Goal: Task Accomplishment & Management: Complete application form

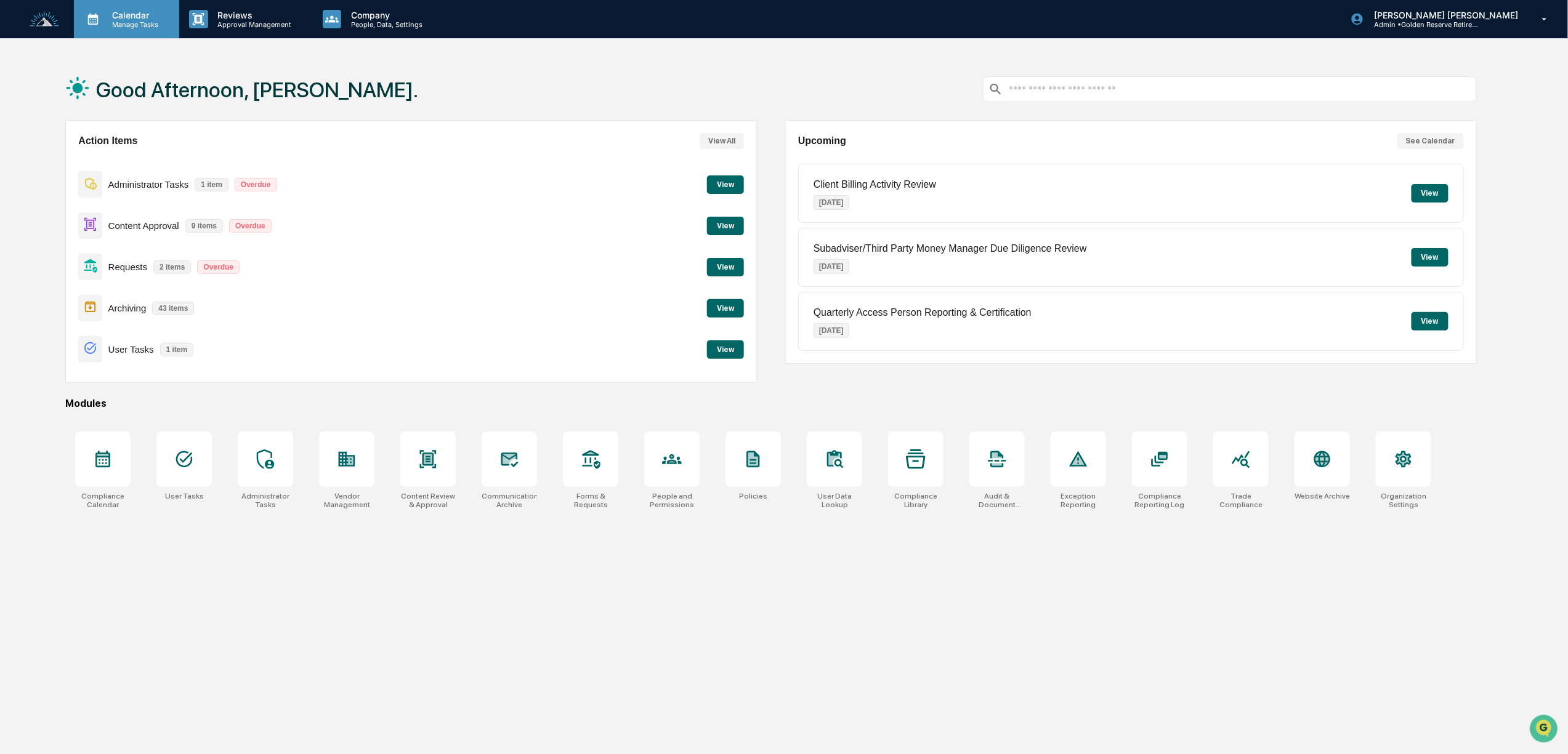
click at [143, 12] on p "Calendar" at bounding box center [133, 14] width 63 height 11
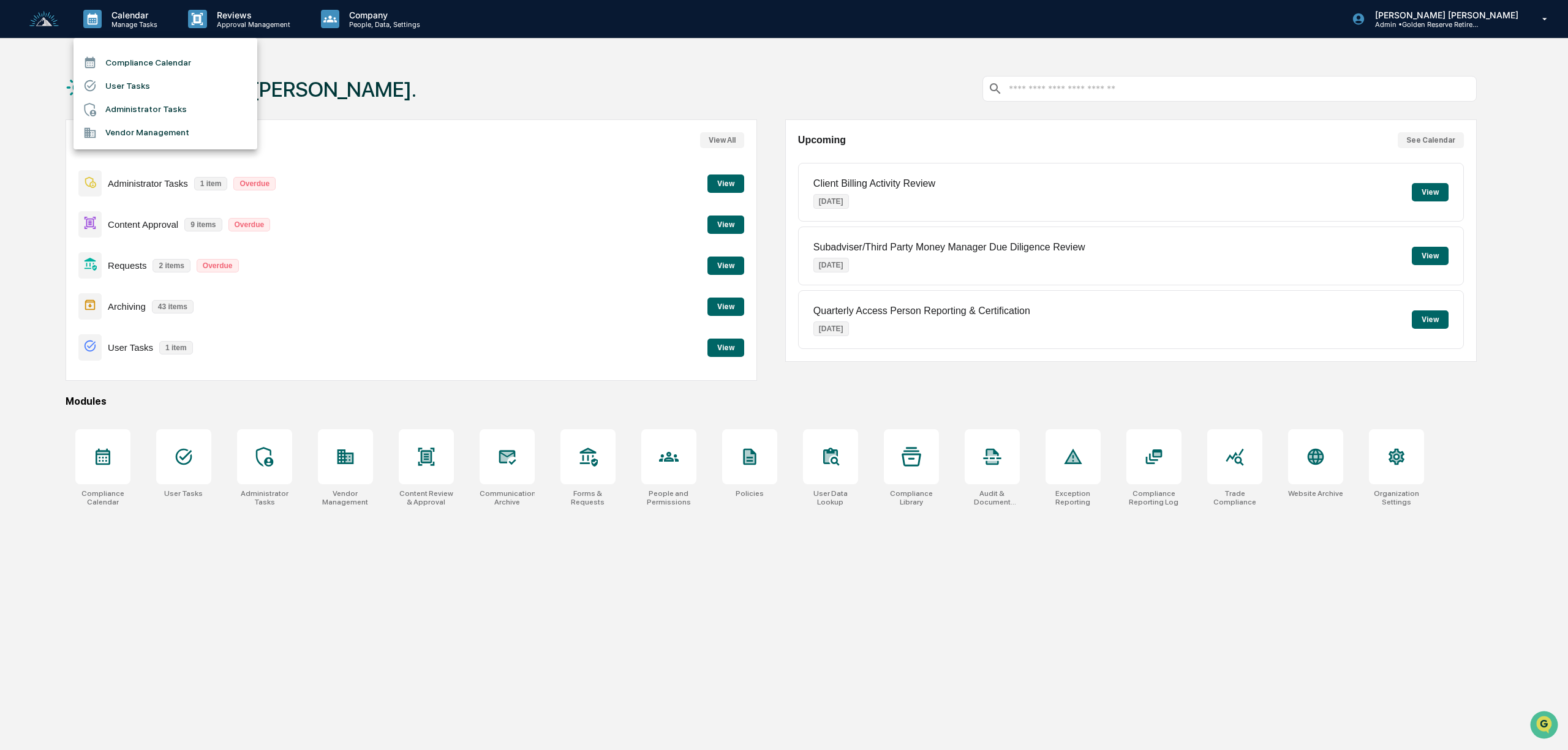
click at [147, 106] on li "Administrator Tasks" at bounding box center [166, 109] width 184 height 23
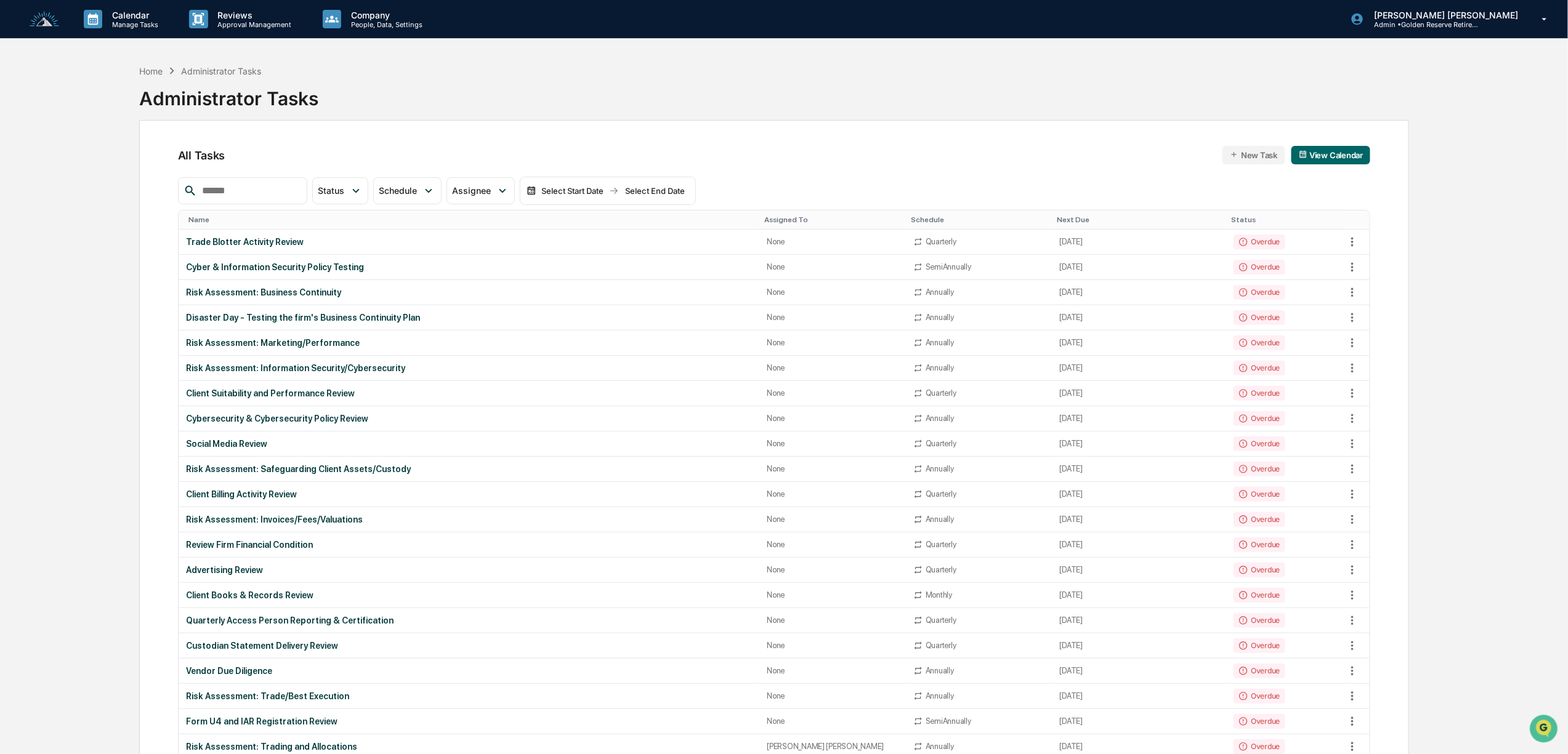
click at [1259, 158] on button "New Task" at bounding box center [1253, 155] width 63 height 18
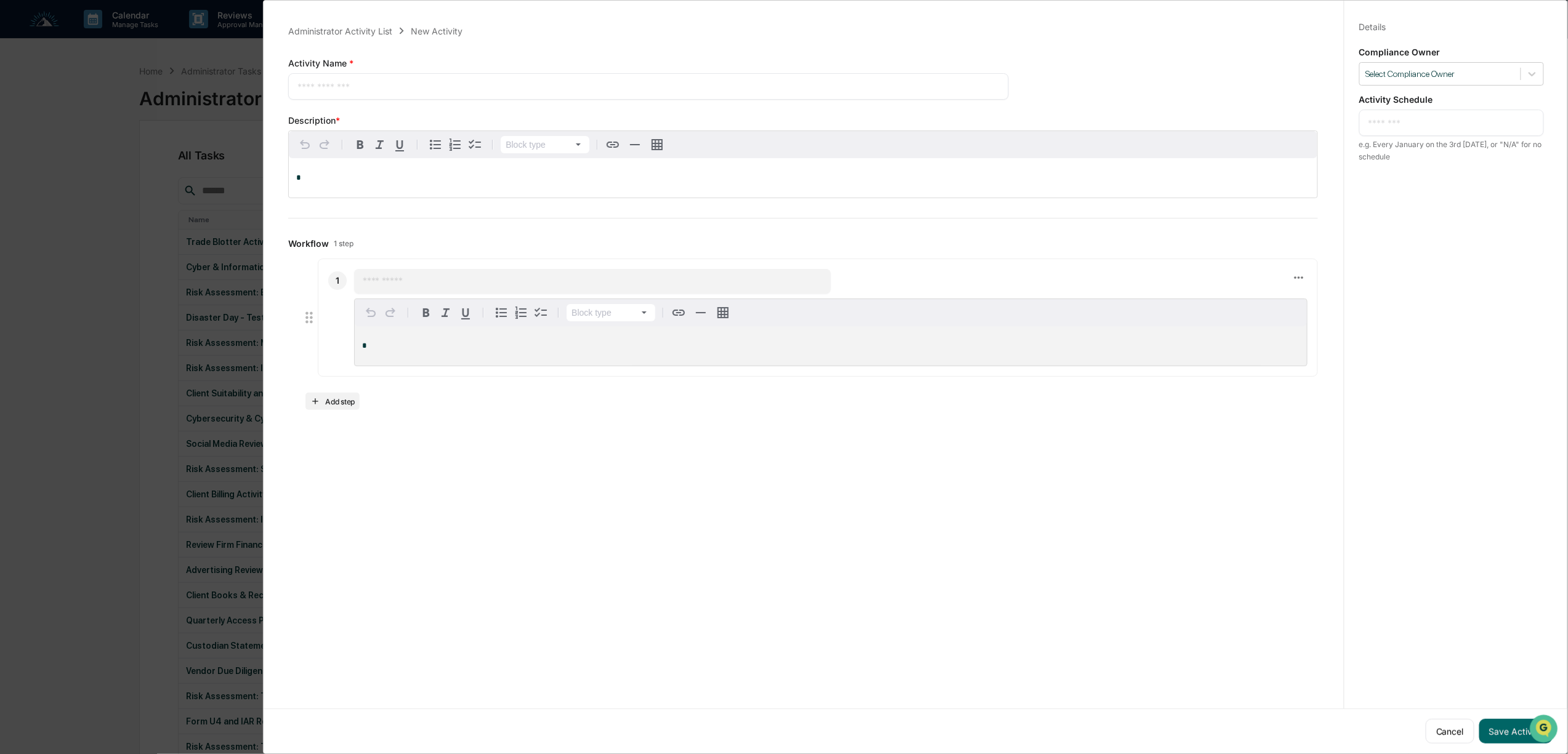
click at [350, 87] on textarea at bounding box center [648, 86] width 702 height 13
type textarea "**********"
click at [1497, 75] on div at bounding box center [1440, 74] width 148 height 12
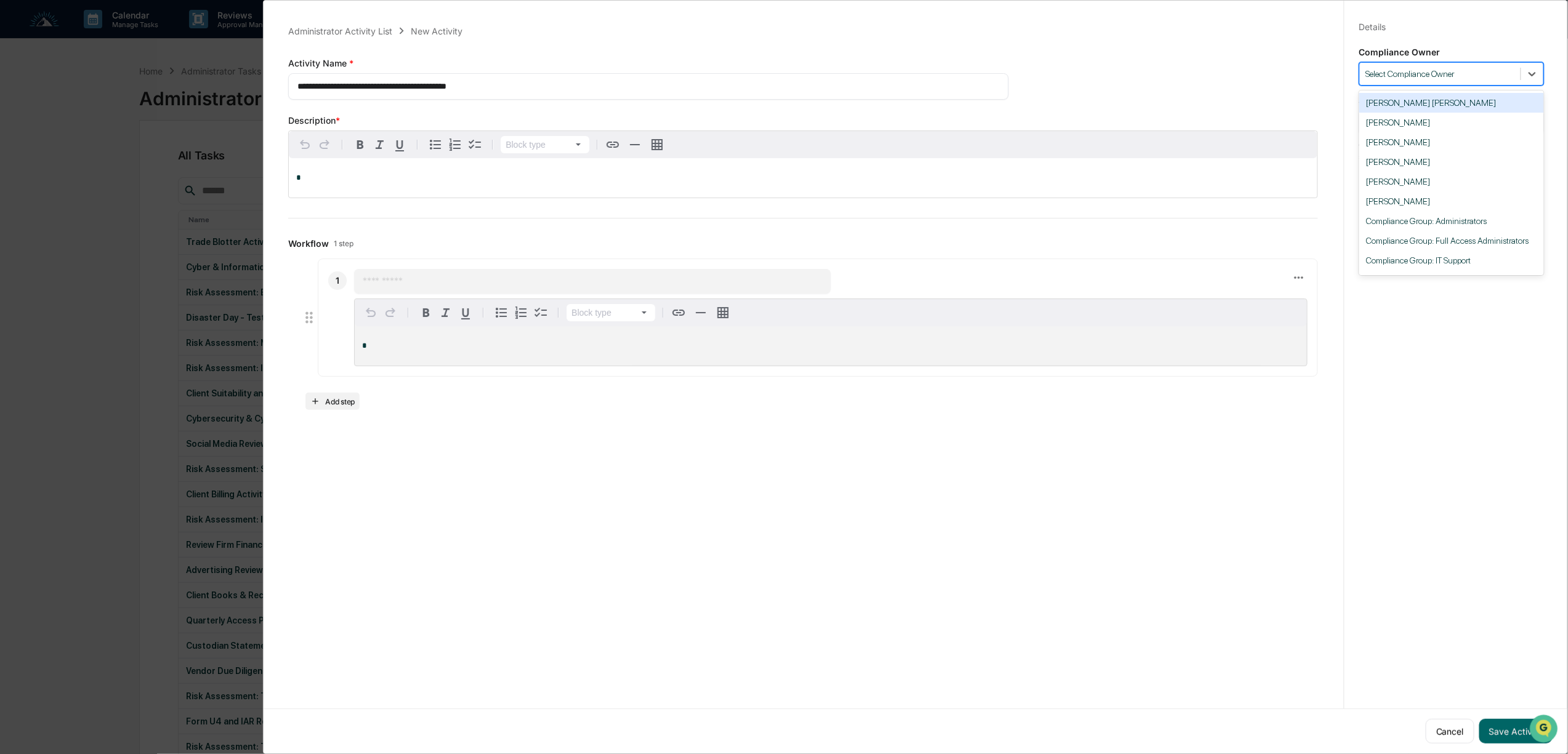
click at [1425, 104] on div "[PERSON_NAME] [PERSON_NAME]" at bounding box center [1451, 103] width 185 height 19
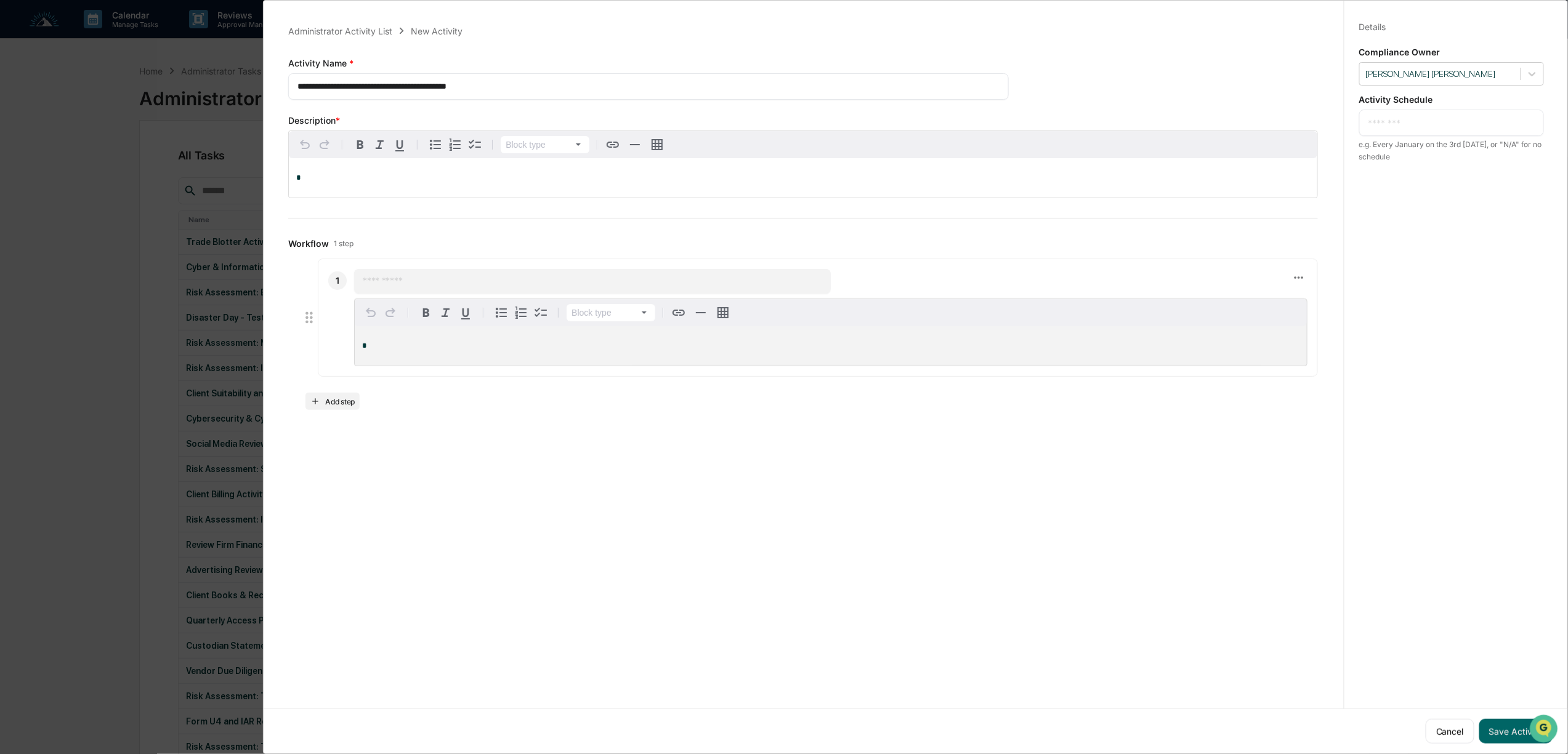
click at [1410, 120] on textarea at bounding box center [1451, 122] width 167 height 13
type textarea "**********"
click at [372, 180] on p "*" at bounding box center [803, 177] width 1013 height 9
click at [482, 355] on div "*" at bounding box center [830, 346] width 952 height 39
click at [441, 181] on span "**********" at bounding box center [372, 177] width 151 height 8
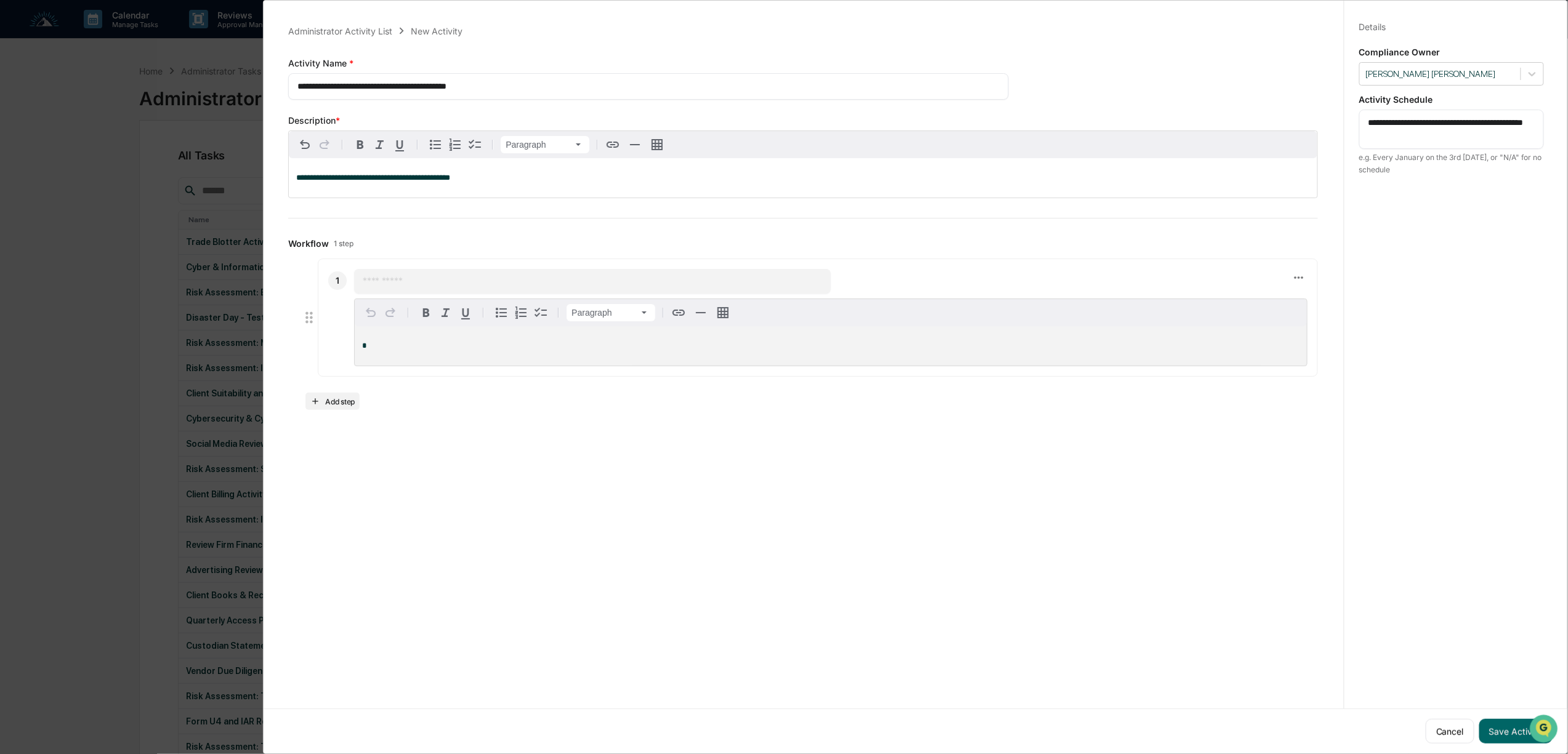
click at [436, 346] on p "*" at bounding box center [830, 346] width 937 height 9
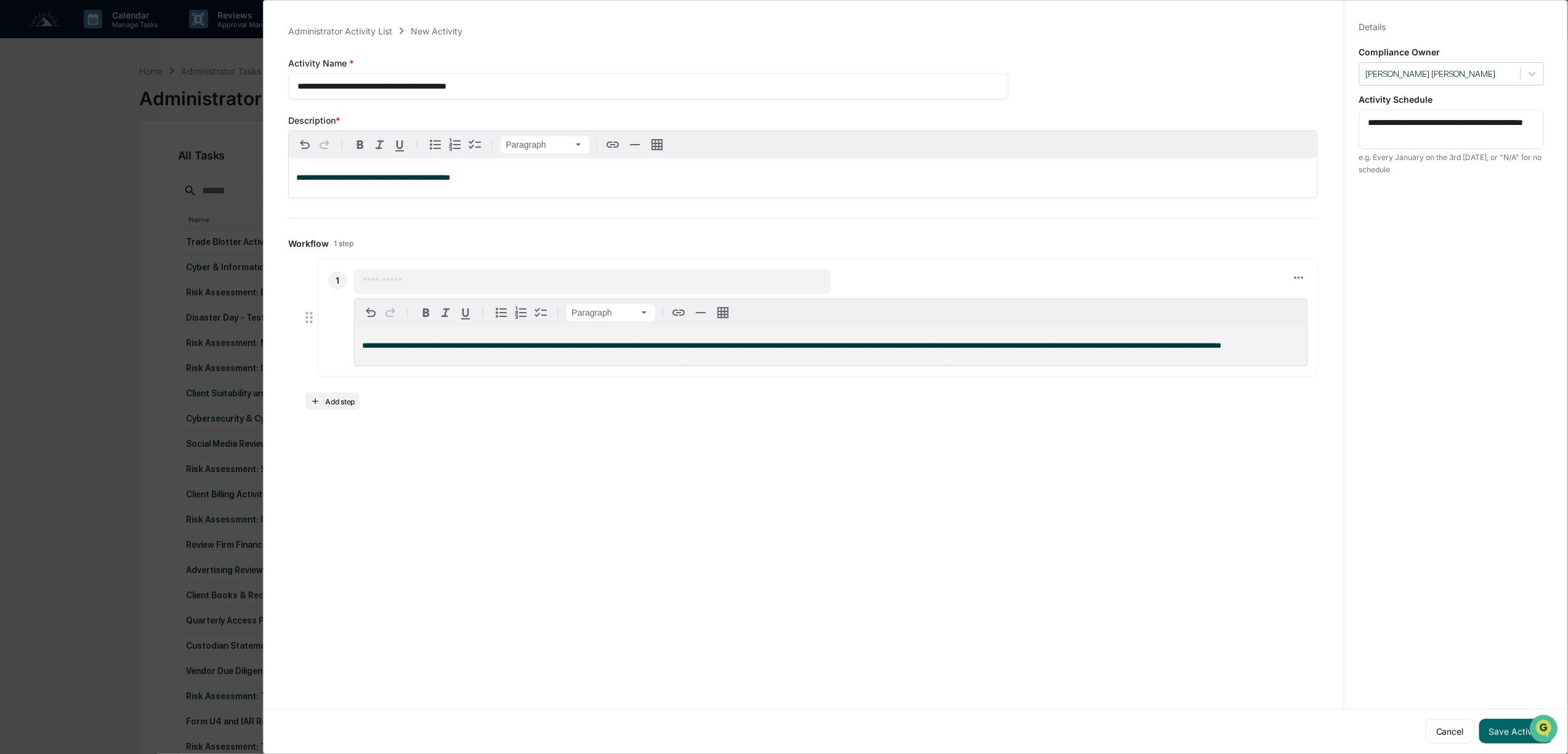
click at [456, 346] on span "**********" at bounding box center [792, 346] width 859 height 8
click at [335, 410] on button "Add step" at bounding box center [332, 402] width 54 height 17
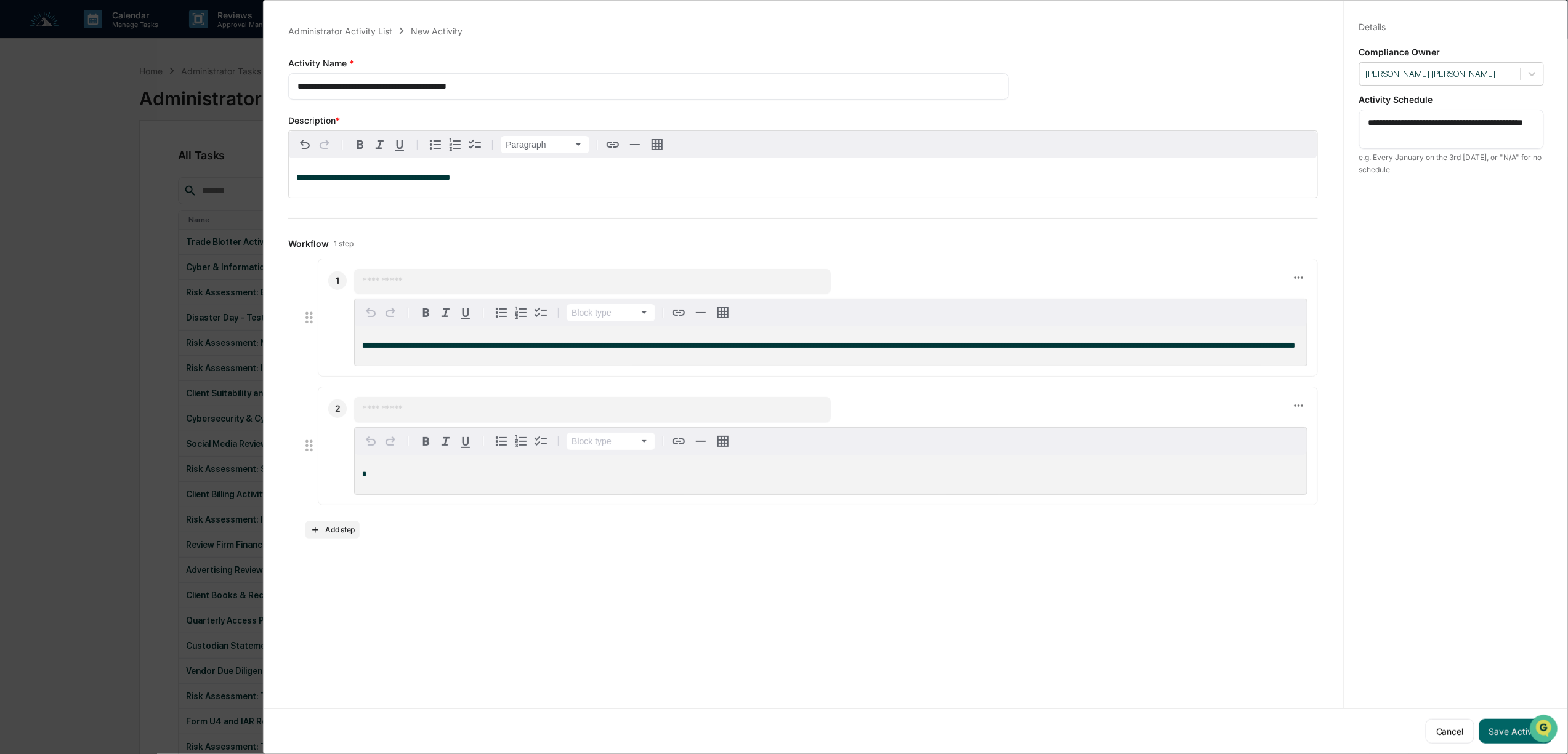
click at [476, 479] on div "*" at bounding box center [830, 475] width 952 height 39
click at [1491, 729] on button "Save Activity" at bounding box center [1516, 732] width 73 height 25
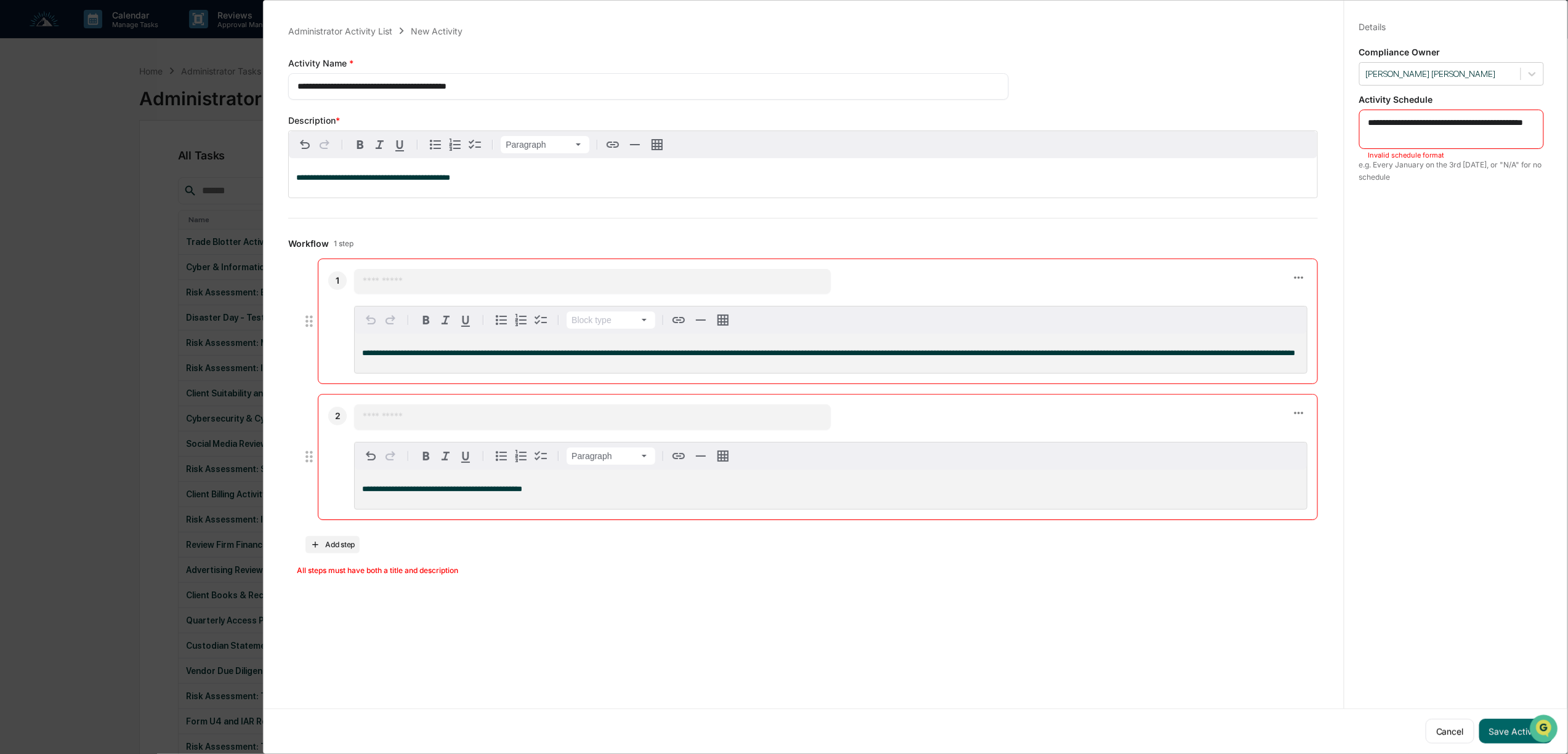
click at [397, 277] on input "text" at bounding box center [592, 281] width 459 height 13
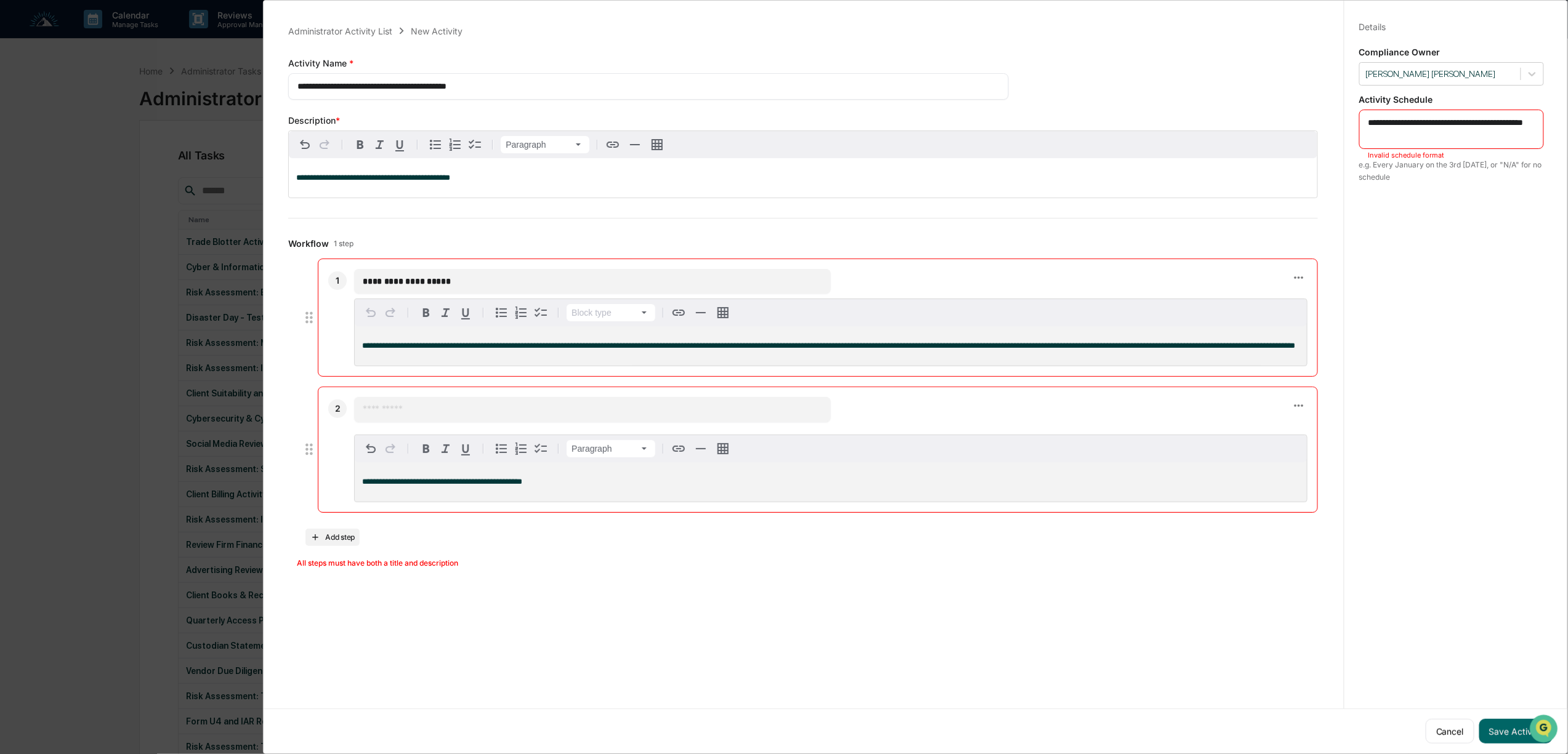
type input "**********"
click at [459, 422] on div "​" at bounding box center [592, 409] width 477 height 25
click at [436, 414] on div "​" at bounding box center [592, 409] width 477 height 25
click at [431, 422] on div "​" at bounding box center [592, 409] width 477 height 25
drag, startPoint x: 382, startPoint y: 412, endPoint x: 385, endPoint y: 422, distance: 10.4
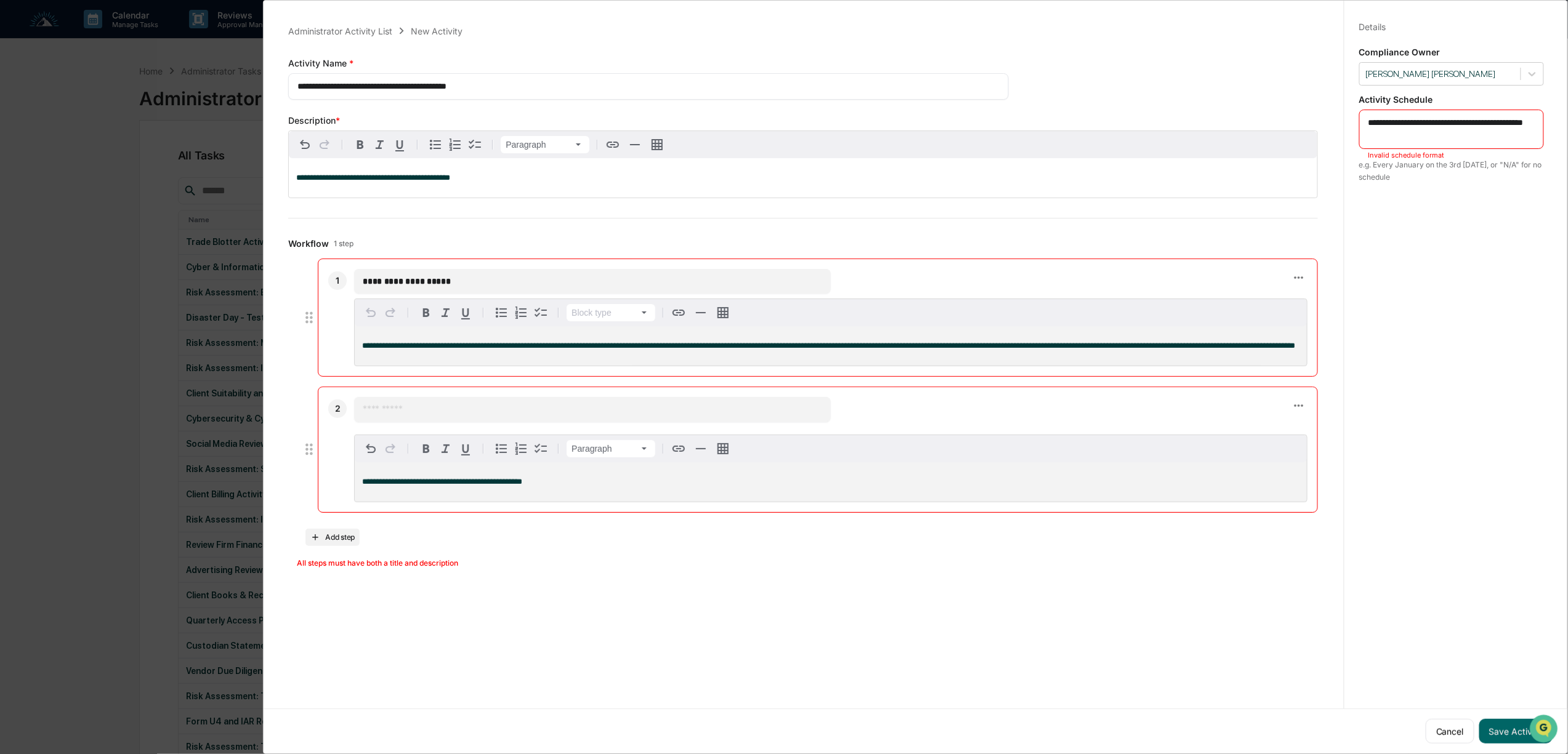
click at [382, 414] on div "​" at bounding box center [592, 409] width 477 height 25
click at [385, 416] on input "text" at bounding box center [592, 409] width 459 height 13
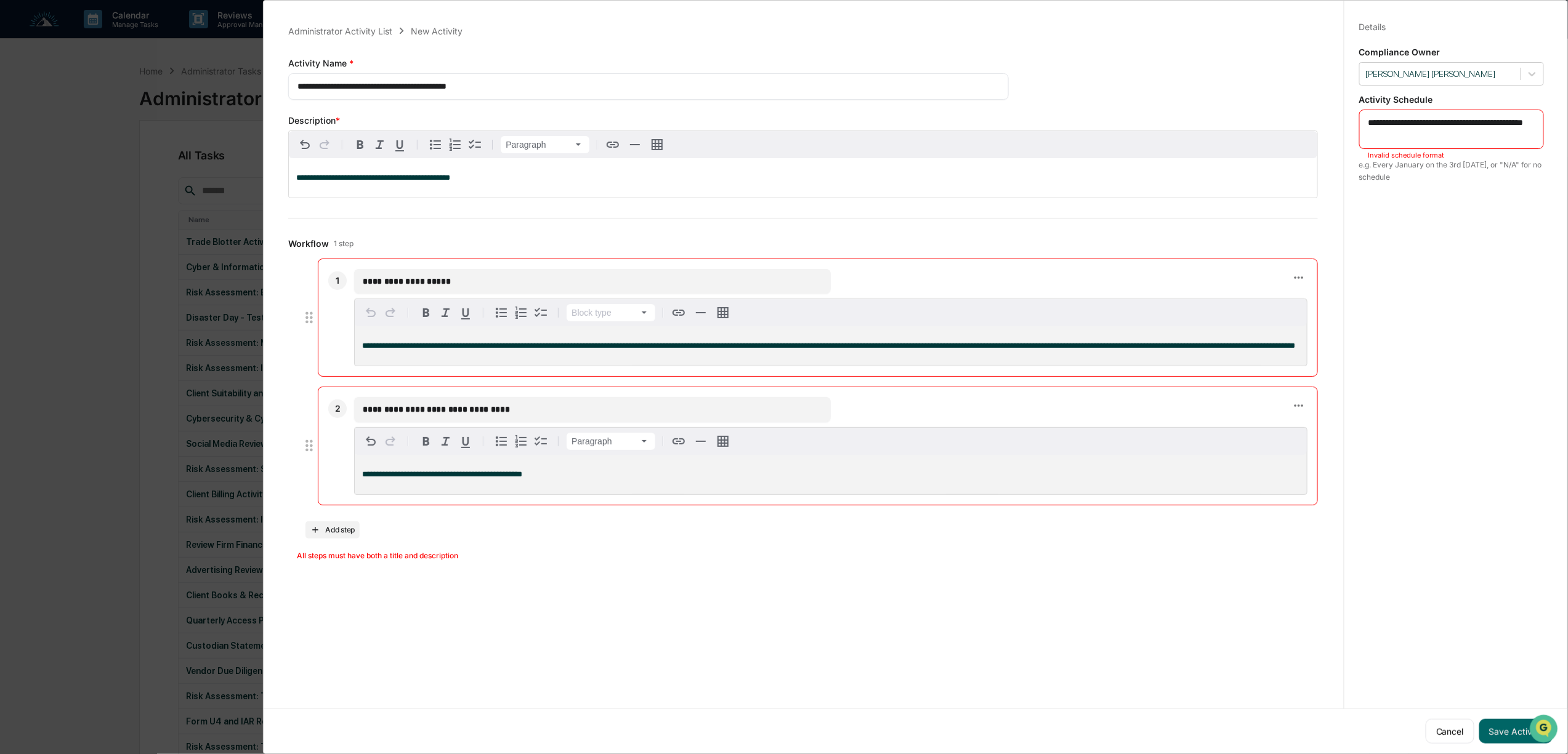
type input "**********"
click at [1371, 127] on textarea "**********" at bounding box center [1451, 129] width 166 height 26
drag, startPoint x: 1430, startPoint y: 124, endPoint x: 1361, endPoint y: 119, distance: 69.2
click at [1359, 124] on div "**********" at bounding box center [1451, 129] width 185 height 39
click at [1523, 124] on textarea "**********" at bounding box center [1451, 122] width 166 height 13
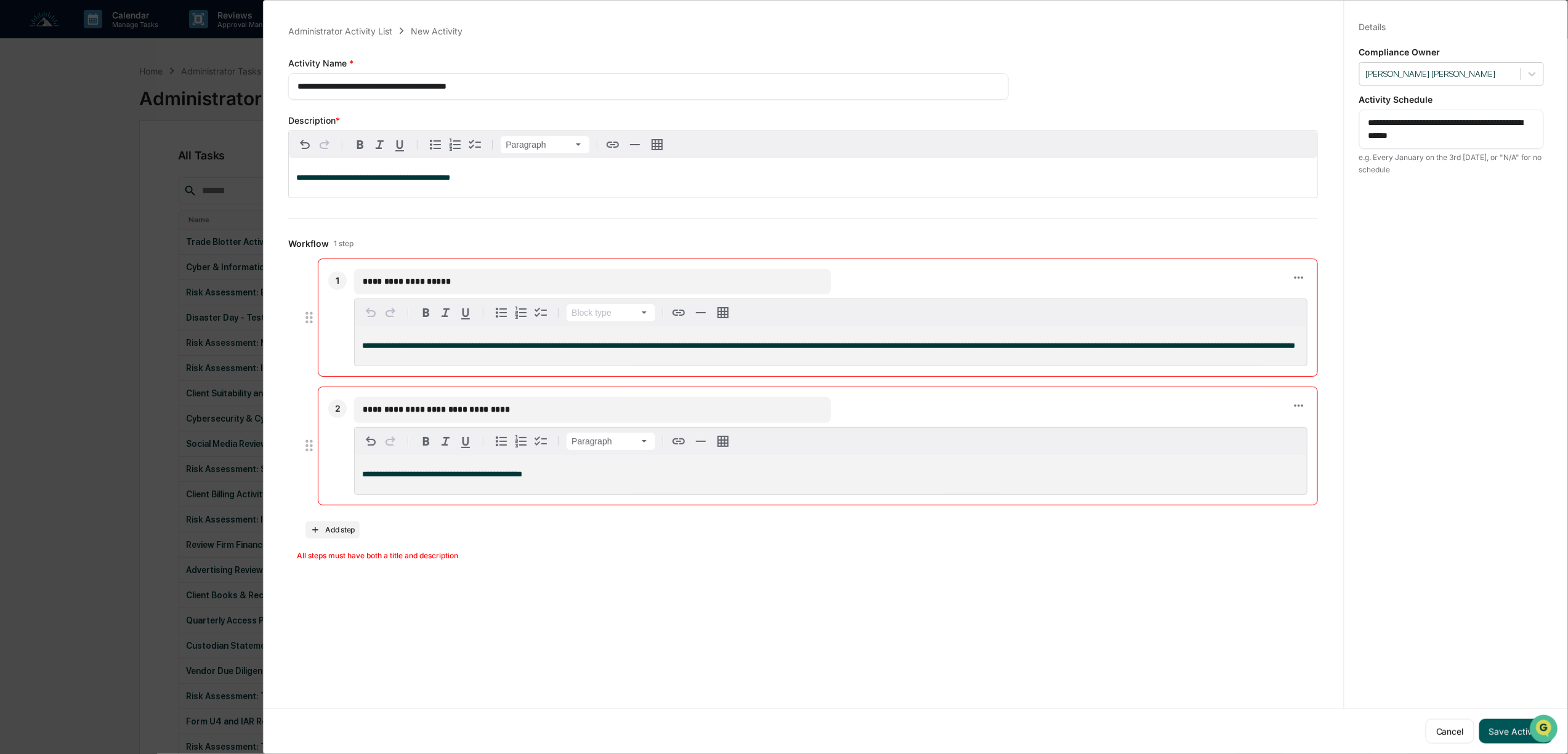
type textarea "**********"
click at [1503, 719] on button "Save Activity" at bounding box center [1516, 732] width 73 height 25
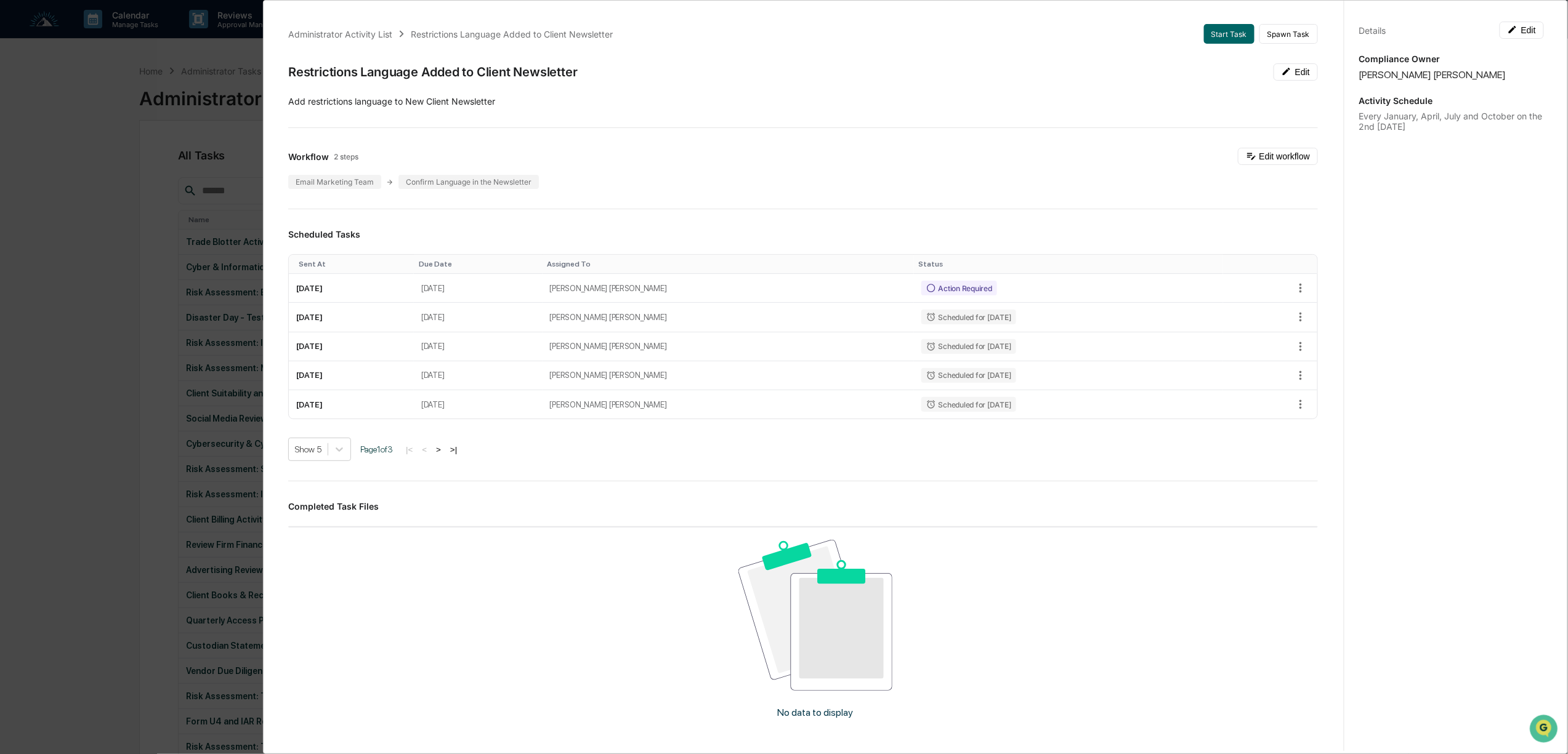
click at [106, 147] on div "Administrator Activity List Restrictions Language Added to Client Newsletter St…" at bounding box center [784, 377] width 1568 height 754
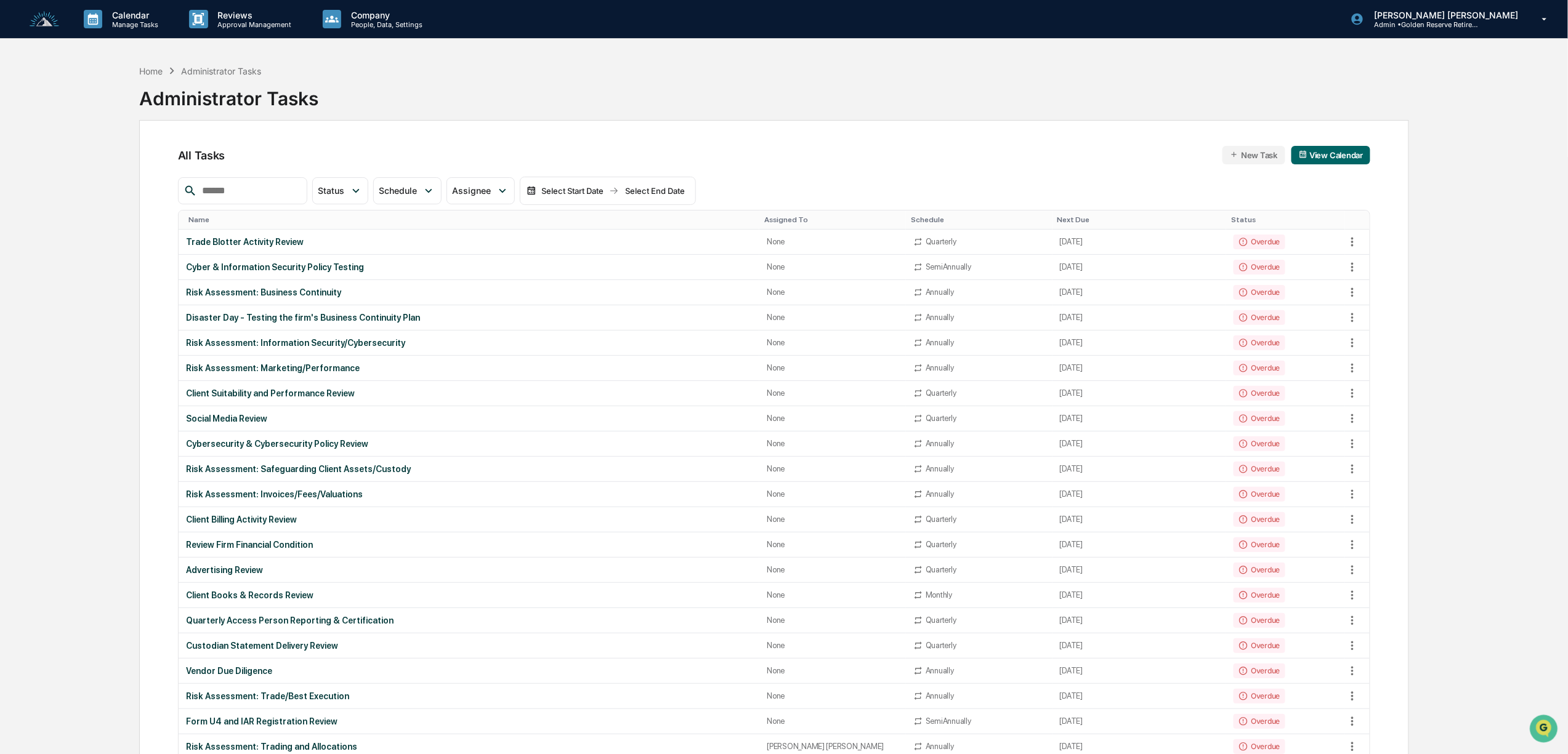
click at [43, 26] on img at bounding box center [44, 19] width 30 height 16
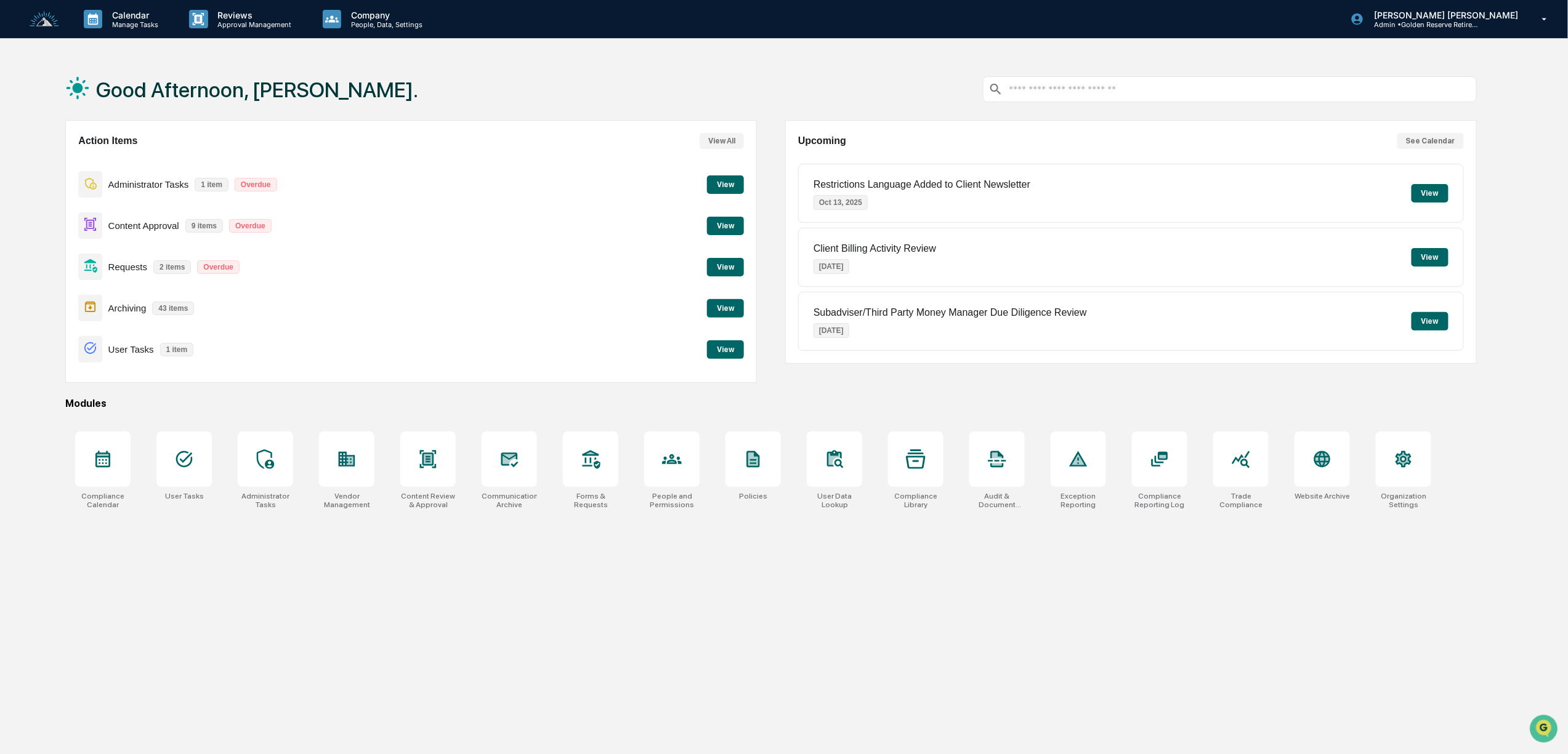
click at [723, 266] on button "View" at bounding box center [725, 267] width 37 height 18
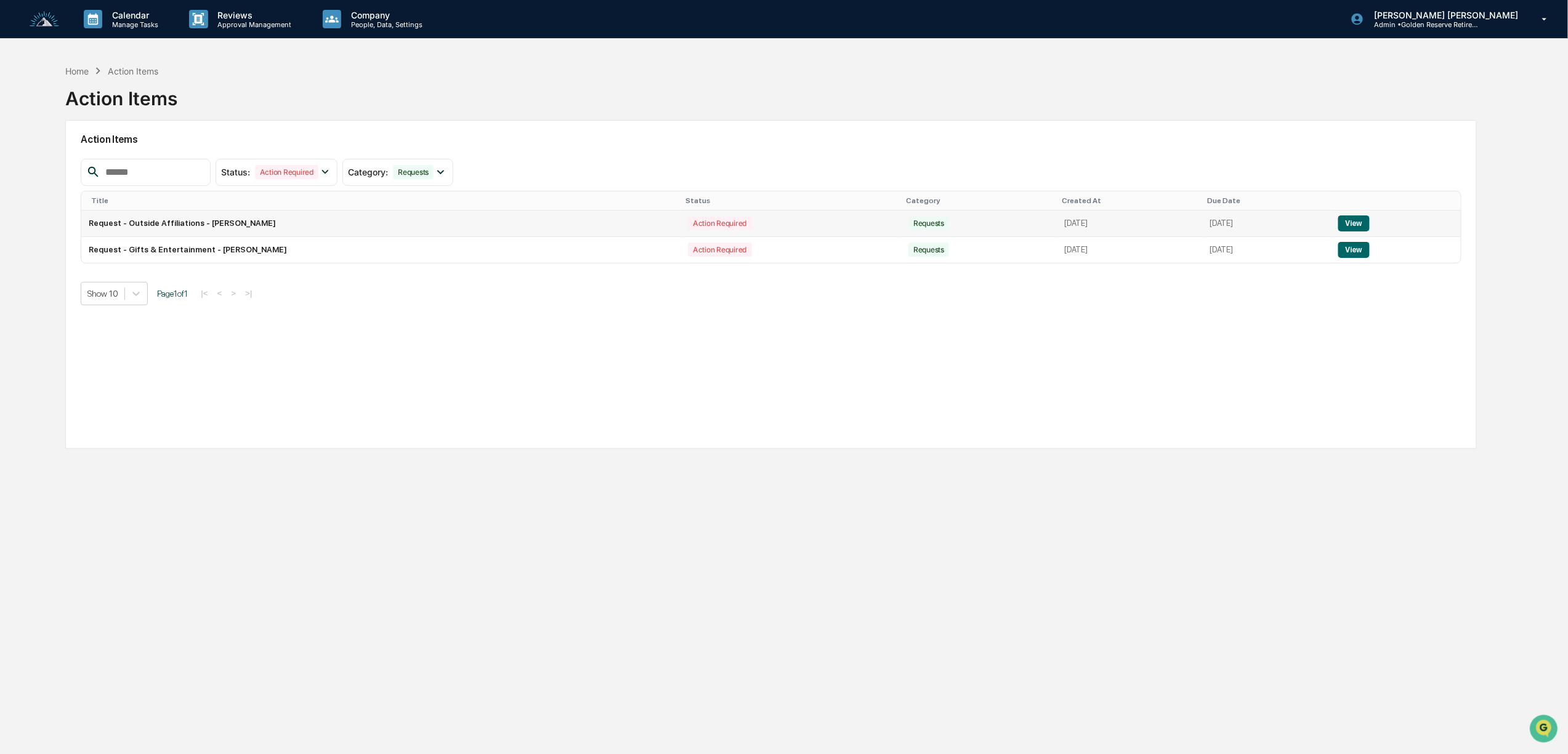
click at [1369, 229] on button "View" at bounding box center [1353, 223] width 32 height 16
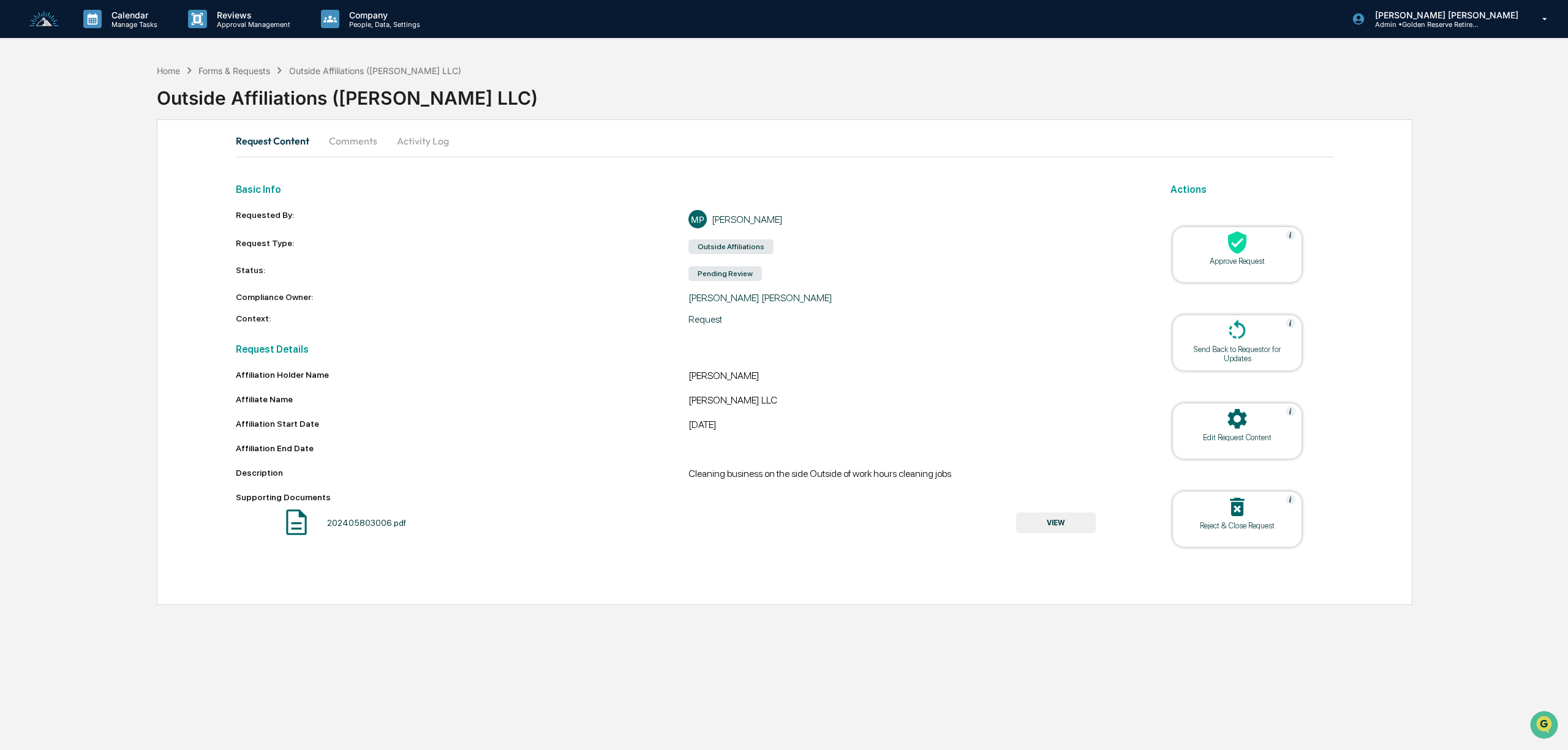
click at [1245, 255] on icon at bounding box center [1238, 242] width 25 height 25
click at [352, 528] on div "202405803006.pdf" at bounding box center [366, 523] width 79 height 10
click at [390, 528] on div "202405803006.pdf" at bounding box center [366, 523] width 79 height 10
click at [1027, 519] on button "VIEW" at bounding box center [1056, 523] width 80 height 21
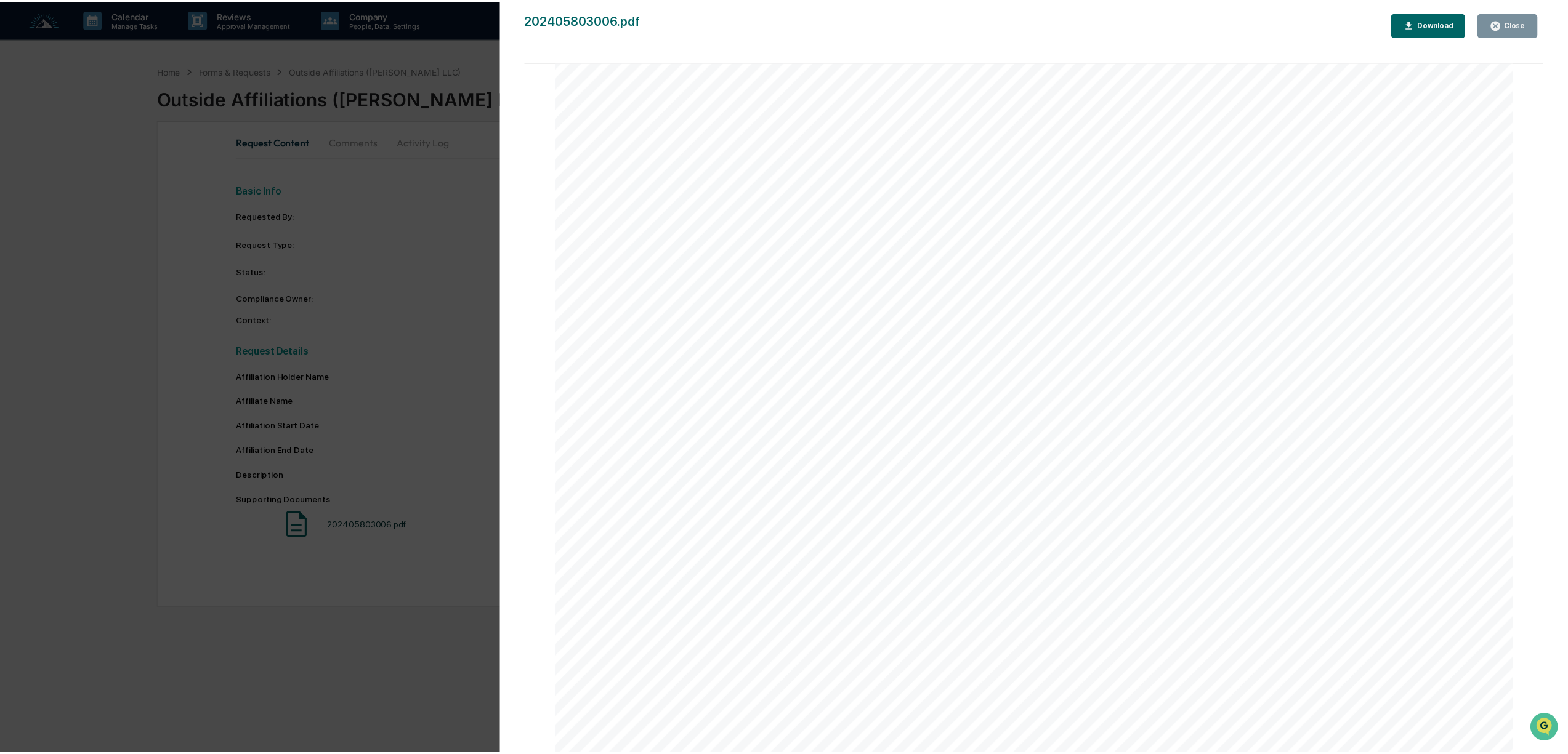
scroll to position [4911, 0]
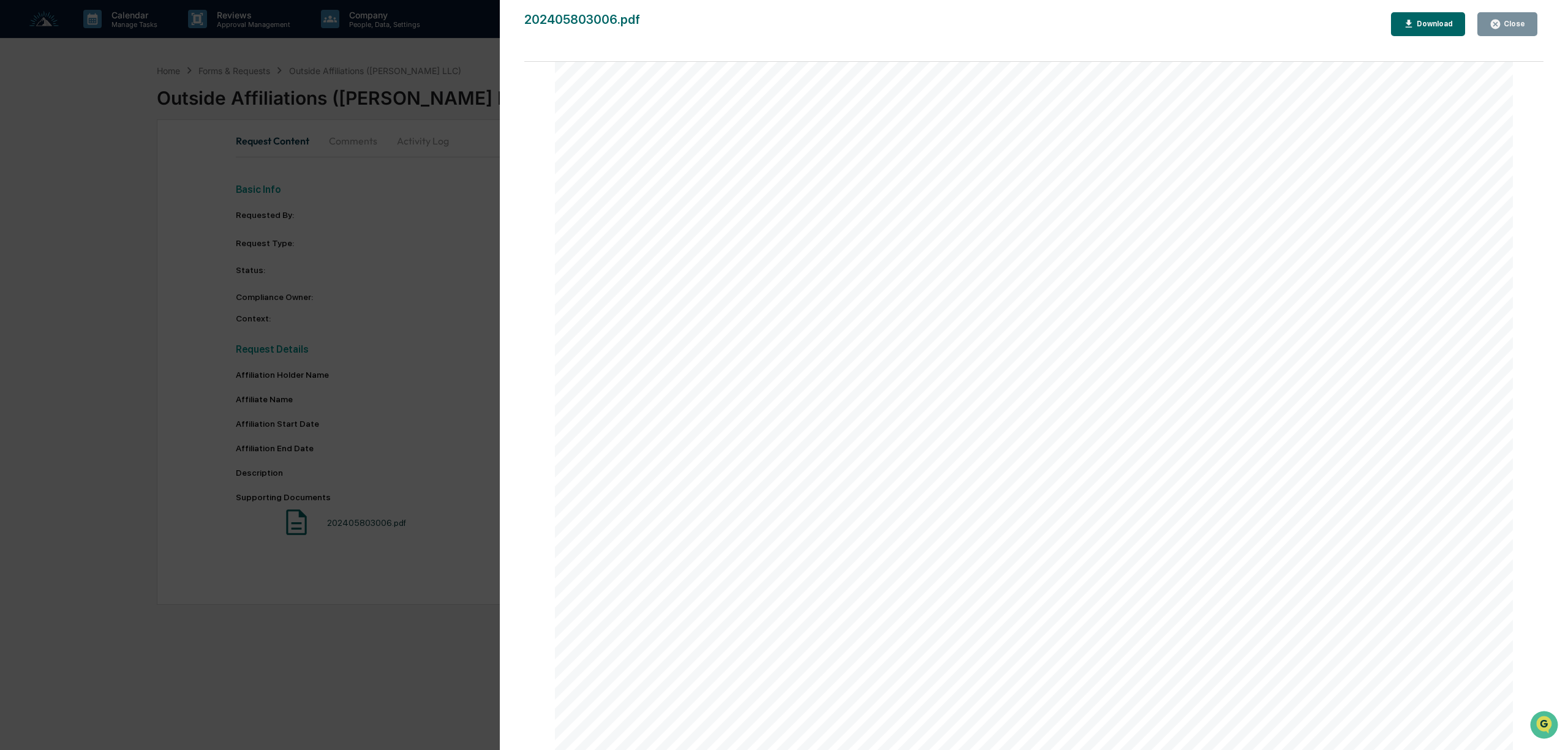
click at [1515, 19] on div "Close" at bounding box center [1512, 23] width 24 height 9
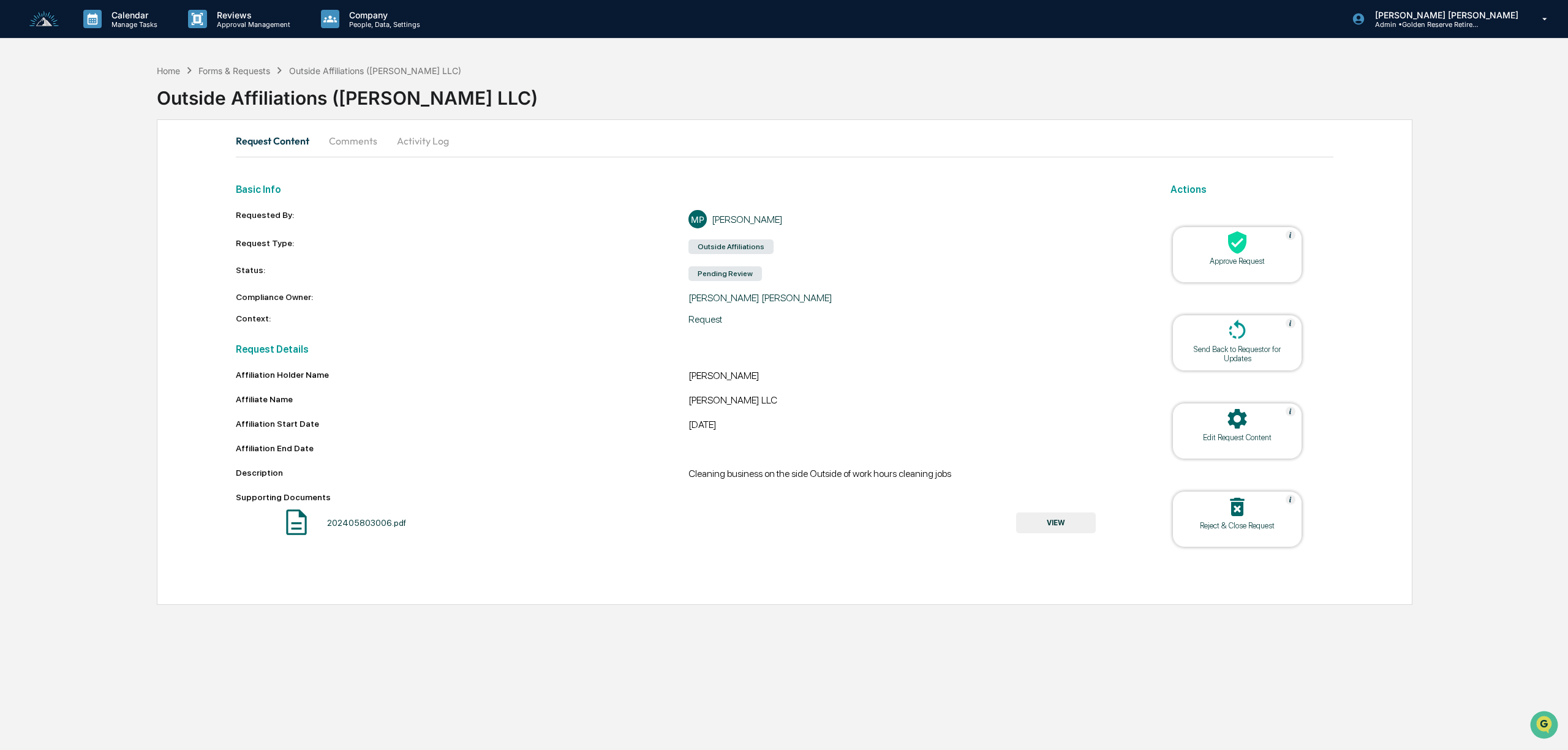
click at [1258, 256] on div at bounding box center [1238, 242] width 123 height 26
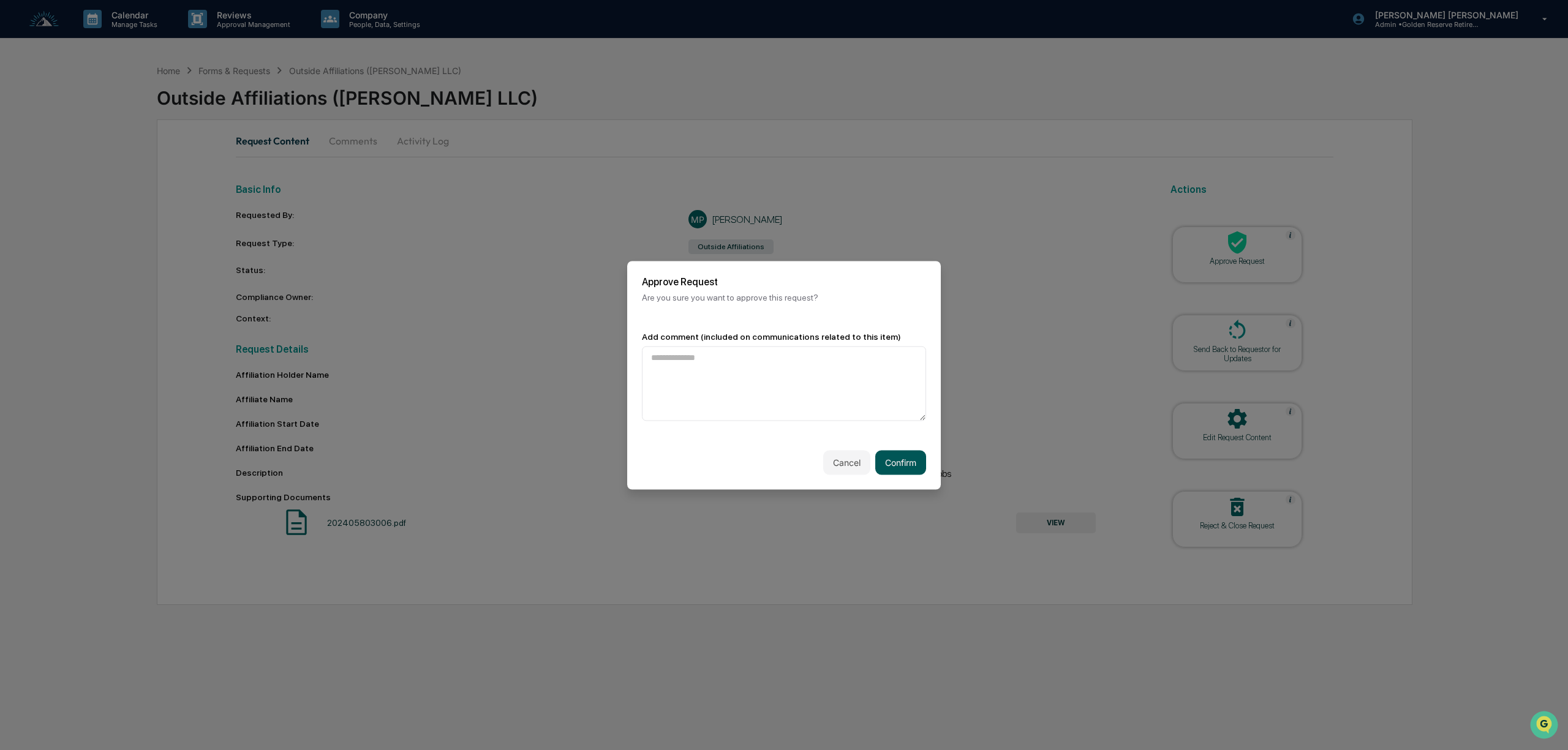
click at [902, 459] on button "Confirm" at bounding box center [900, 463] width 51 height 25
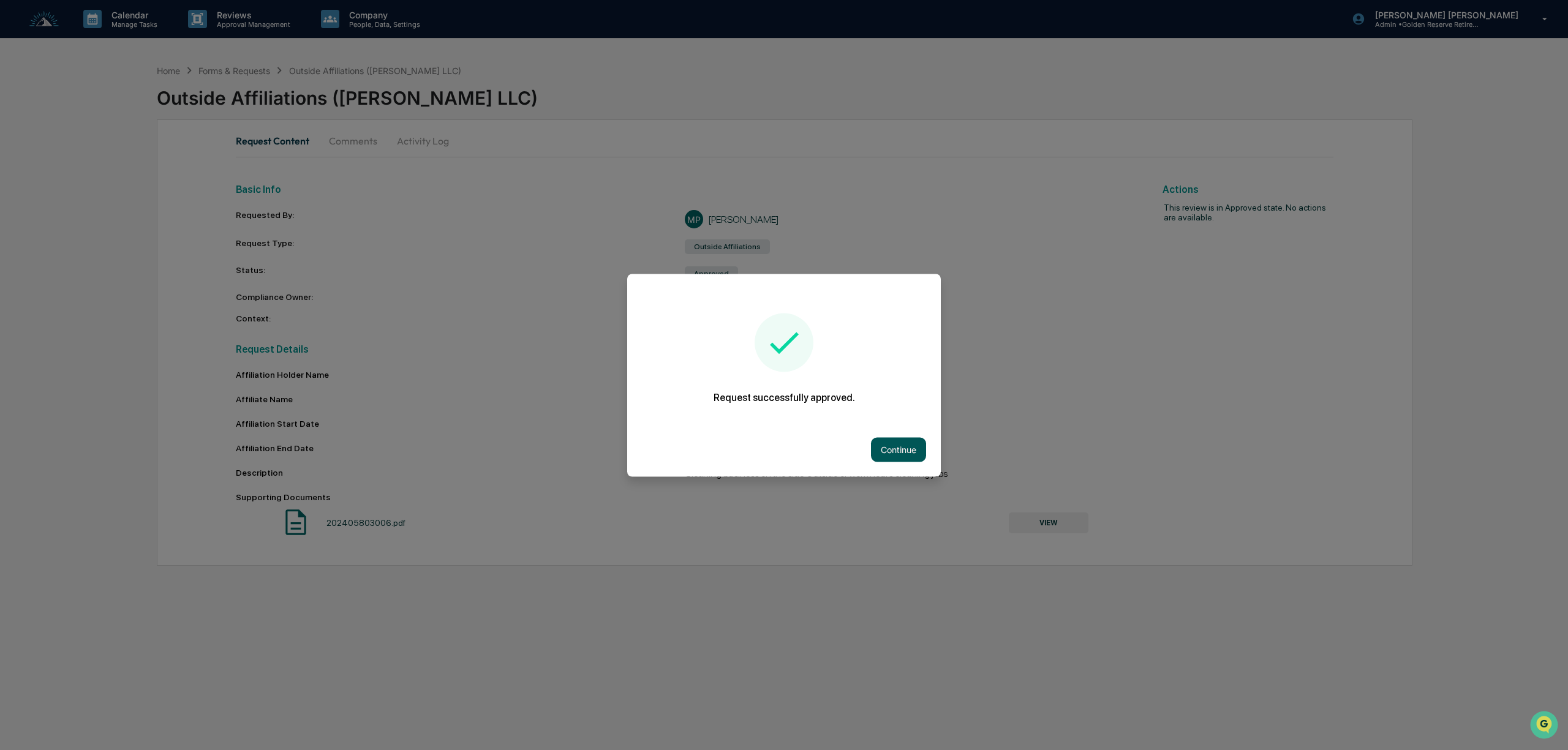
click at [890, 451] on button "Continue" at bounding box center [898, 450] width 56 height 25
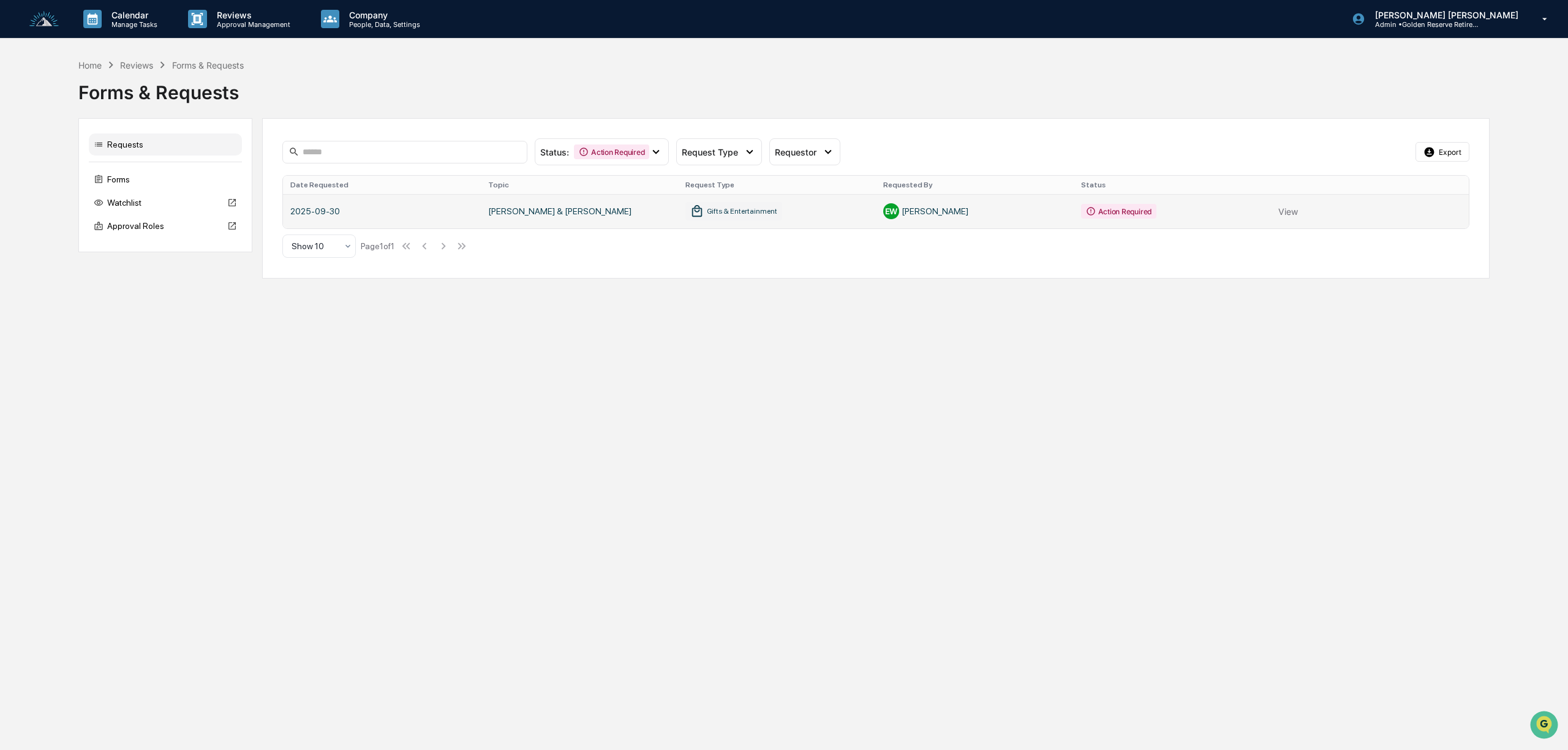
click at [1071, 218] on link at bounding box center [875, 212] width 1186 height 34
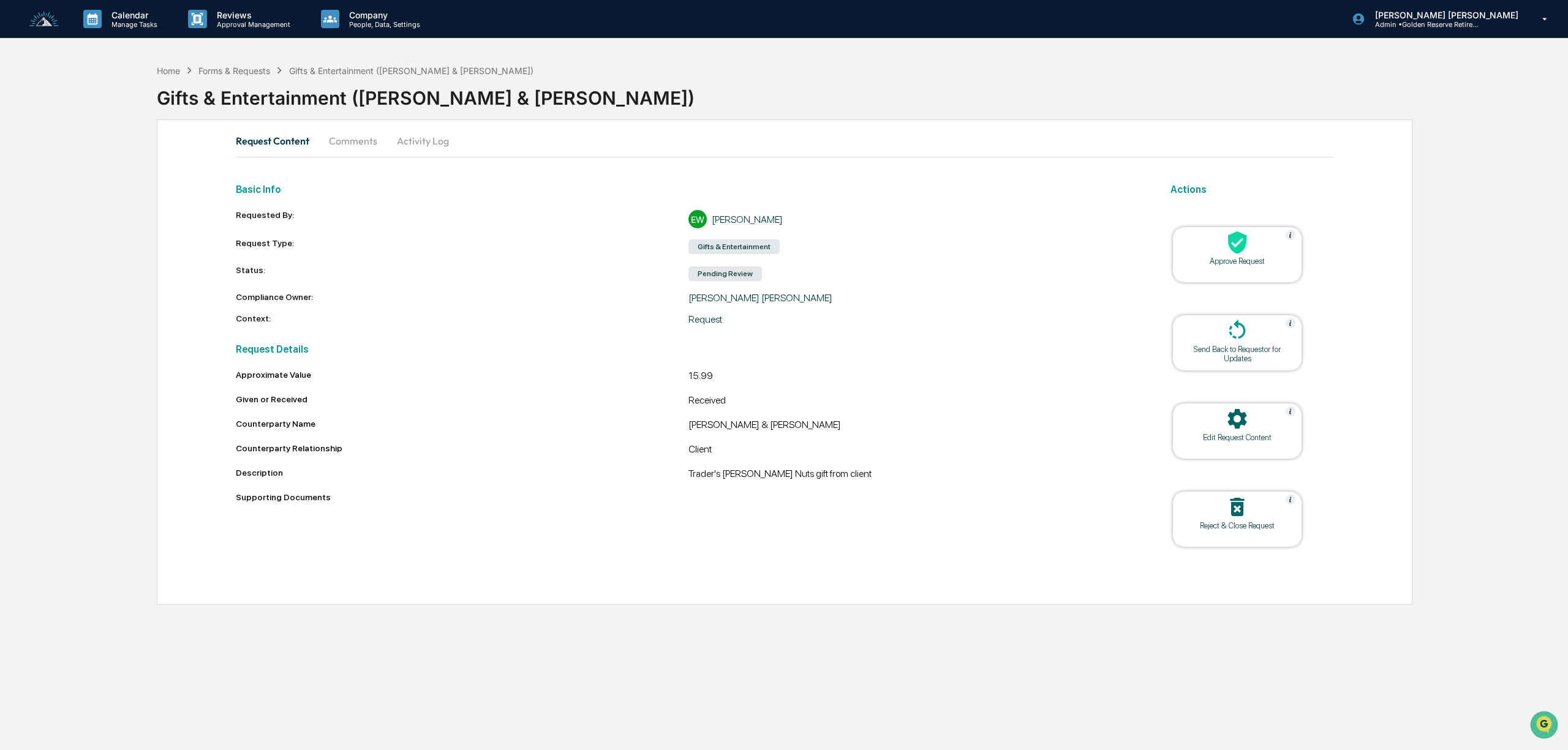
click at [1238, 261] on div "Approve Request" at bounding box center [1237, 261] width 110 height 10
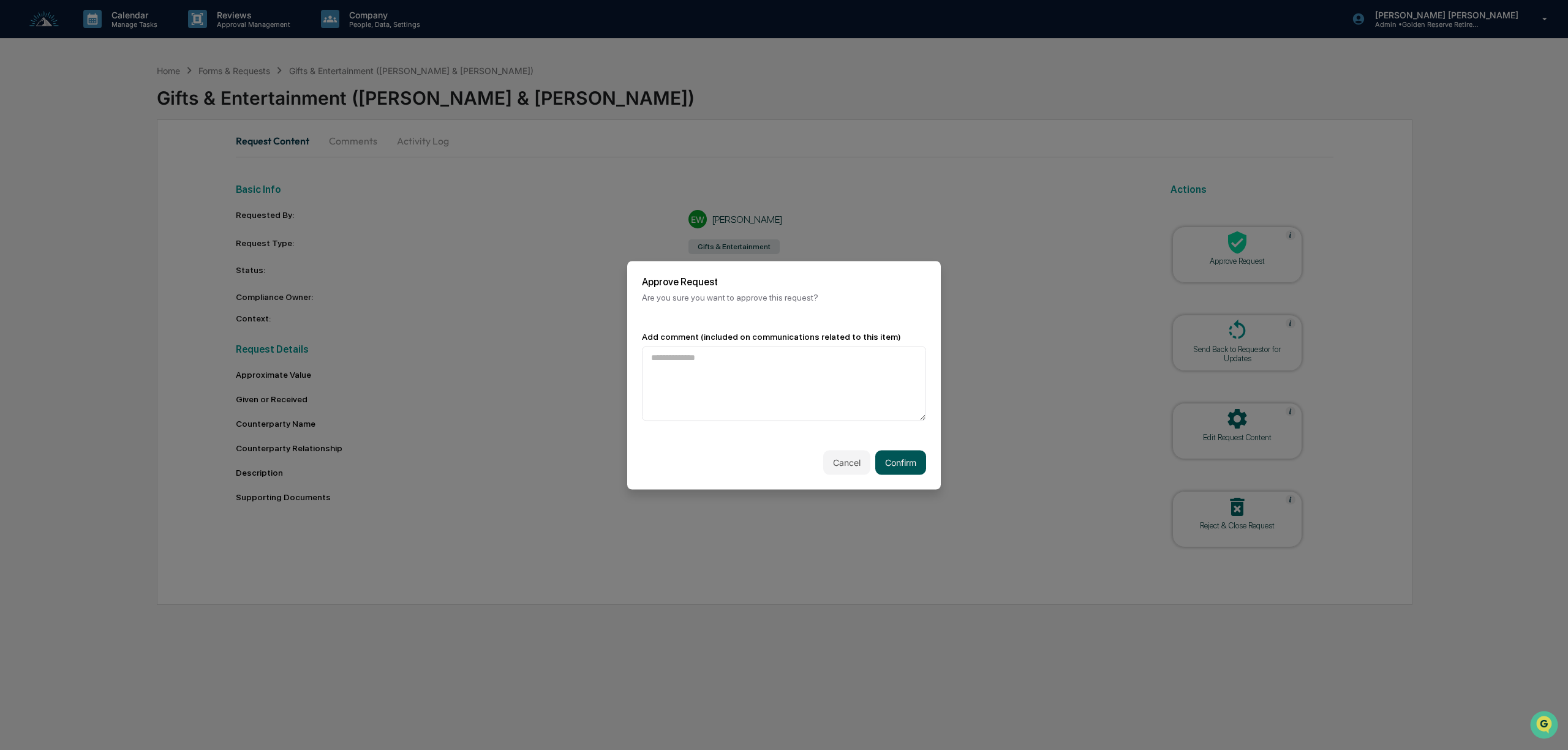
click at [899, 461] on button "Confirm" at bounding box center [900, 463] width 51 height 25
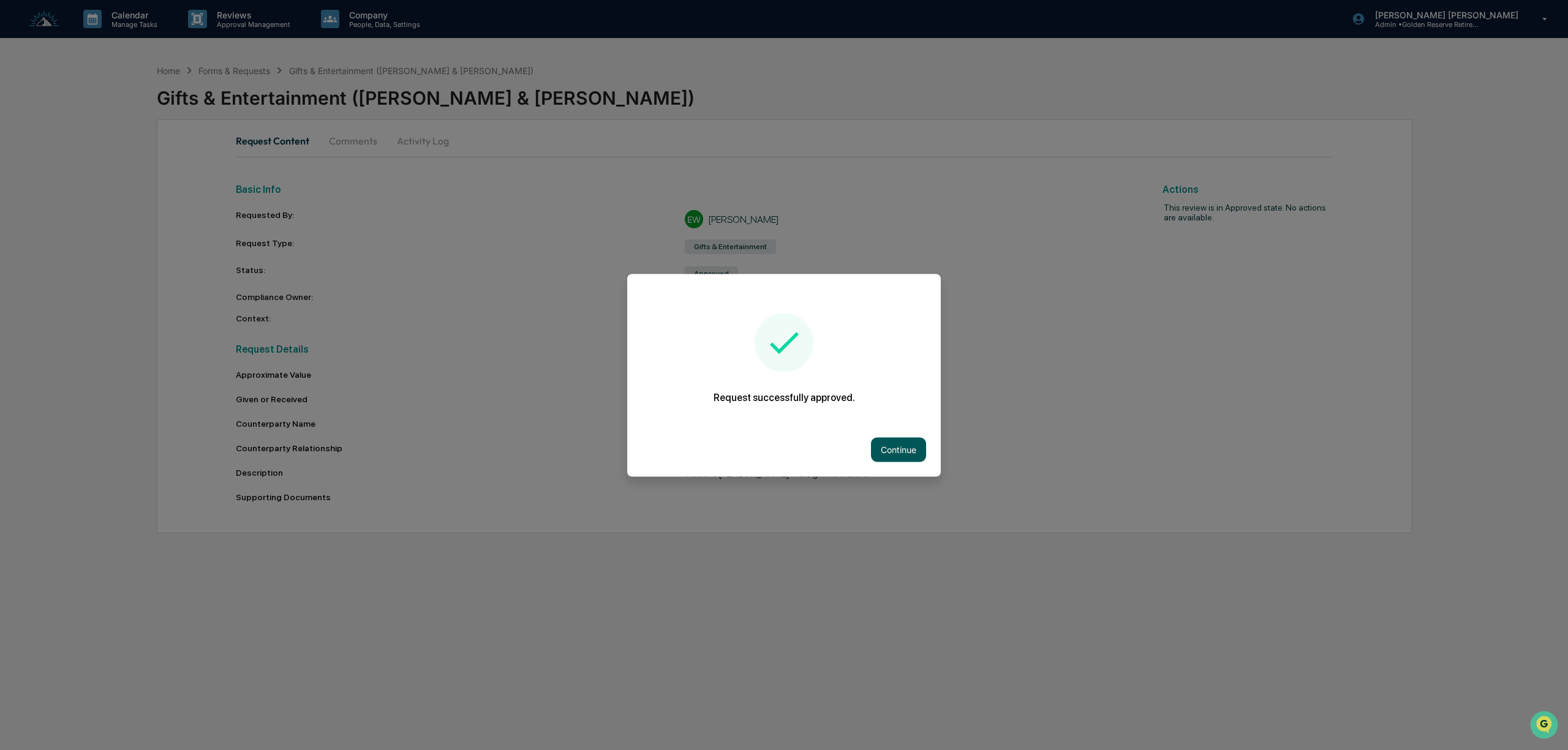
click at [888, 446] on button "Continue" at bounding box center [898, 450] width 56 height 25
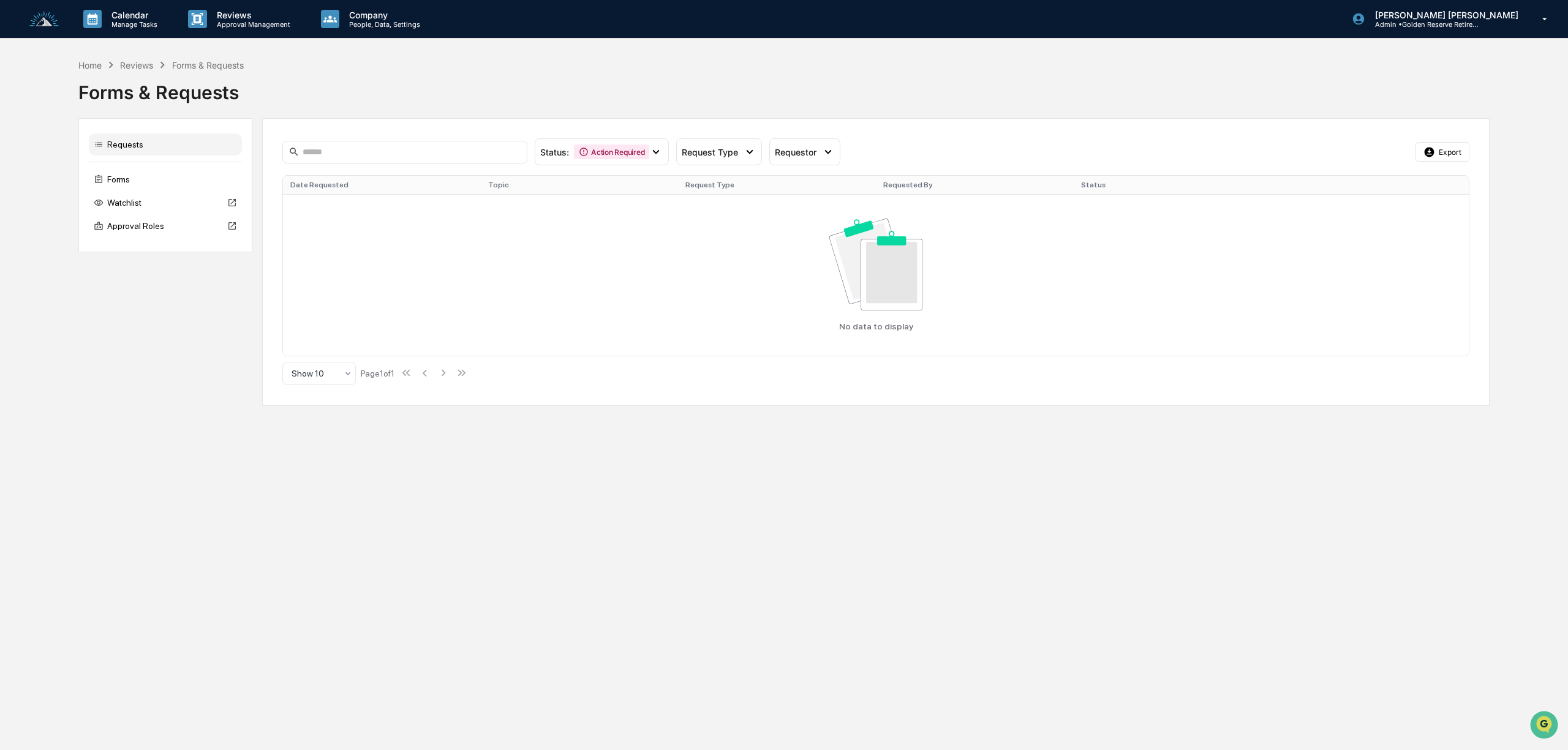
click at [40, 20] on img at bounding box center [44, 19] width 30 height 16
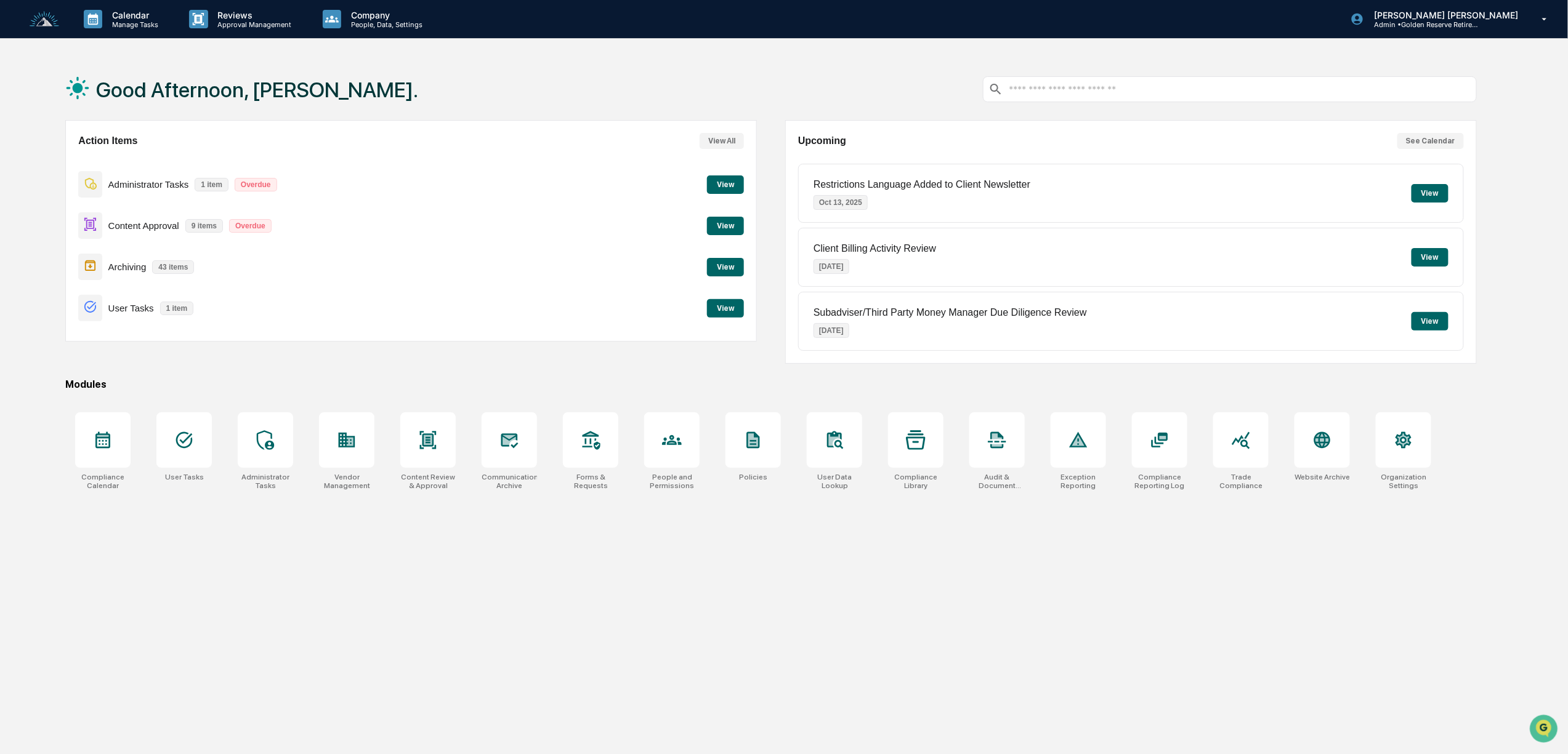
click at [732, 185] on button "View" at bounding box center [725, 184] width 37 height 18
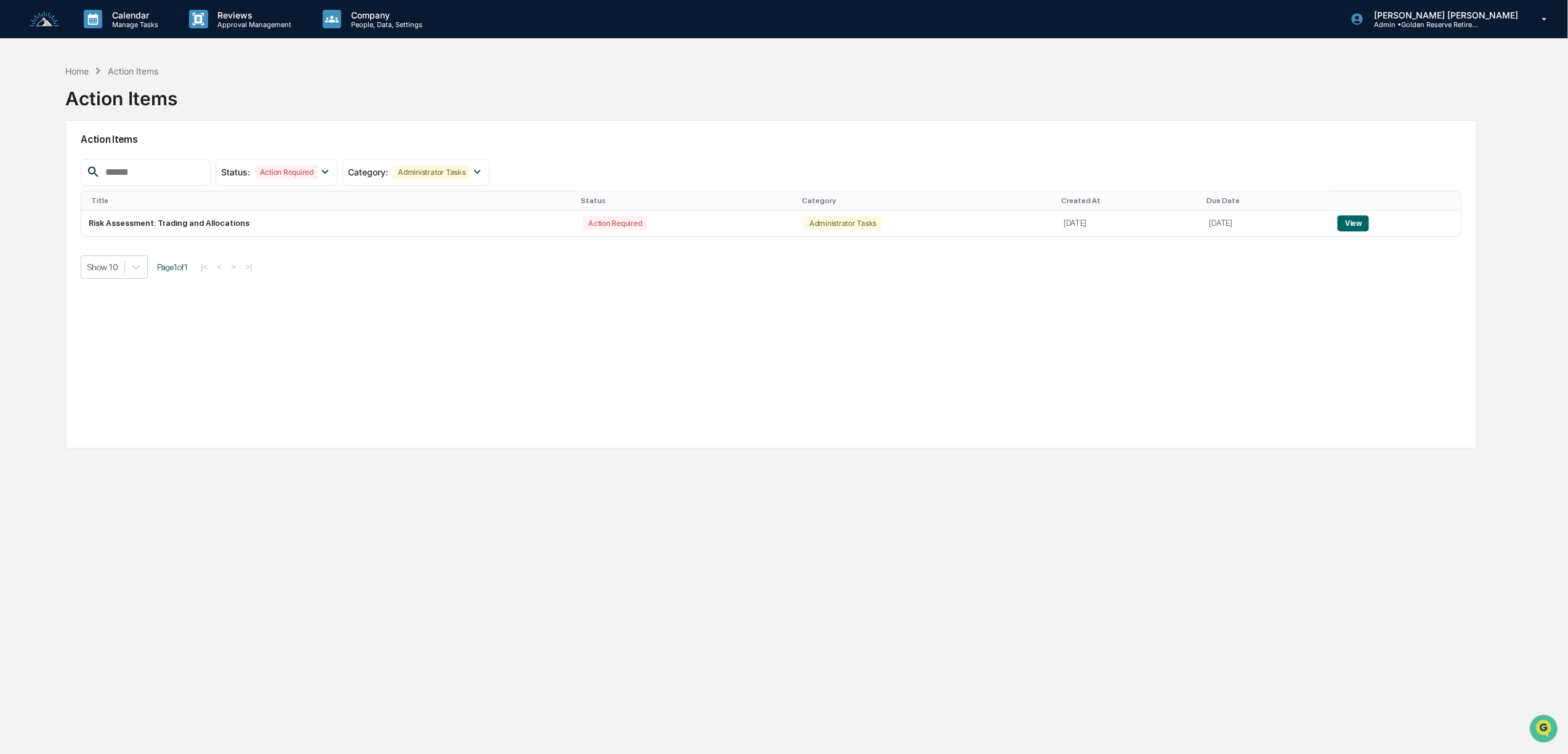
click at [39, 17] on img at bounding box center [44, 19] width 30 height 16
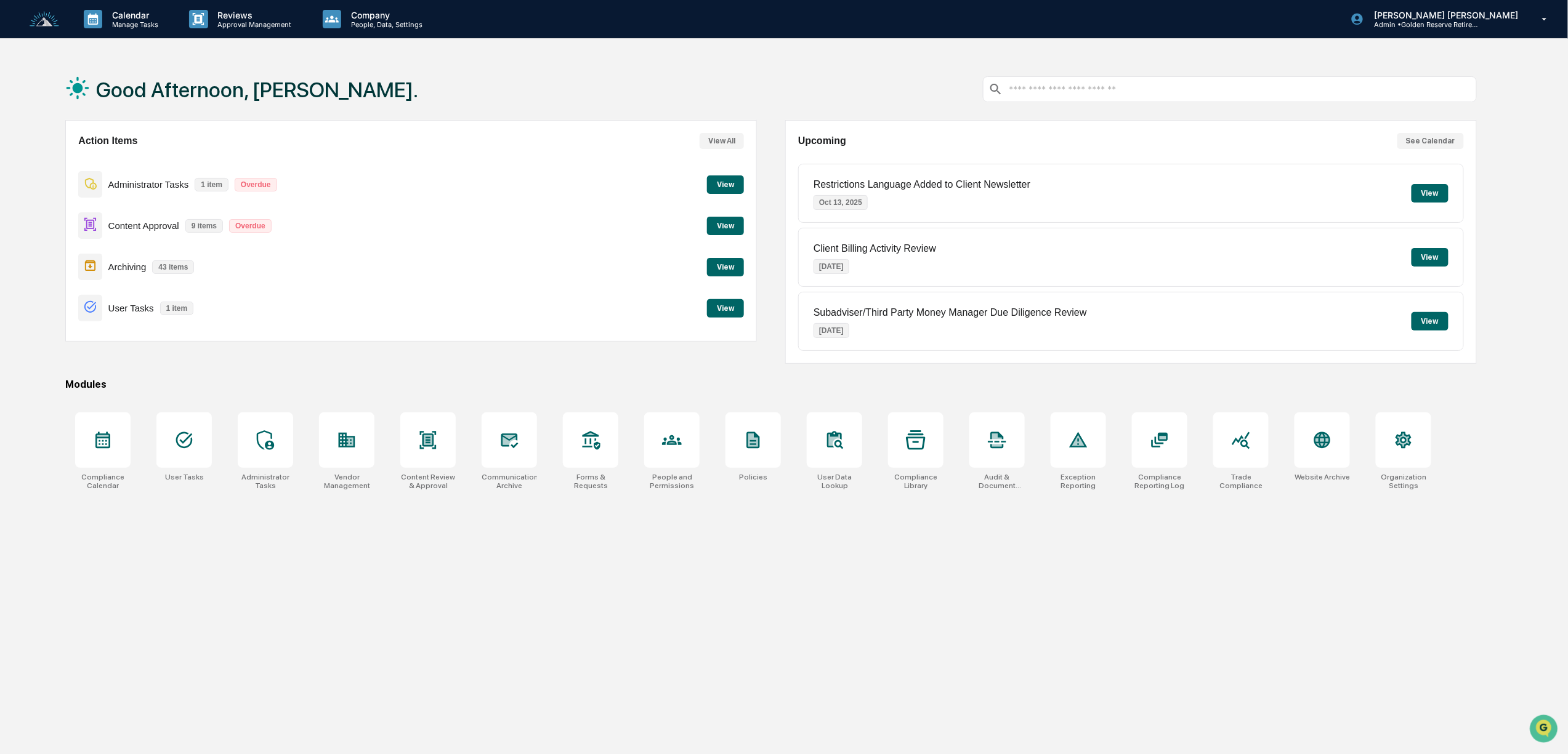
click at [725, 225] on button "View" at bounding box center [725, 225] width 37 height 18
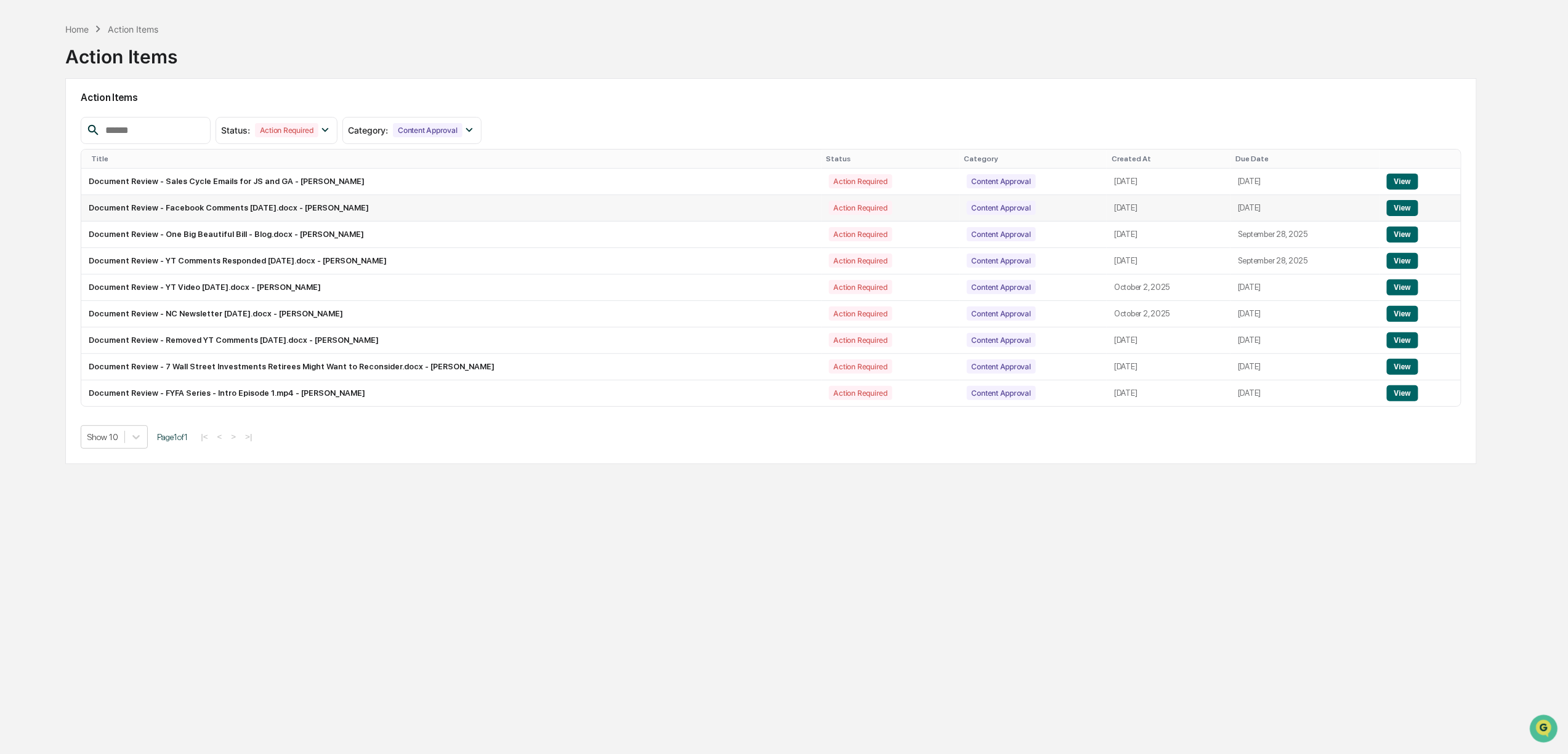
scroll to position [59, 0]
